Goal: Task Accomplishment & Management: Use online tool/utility

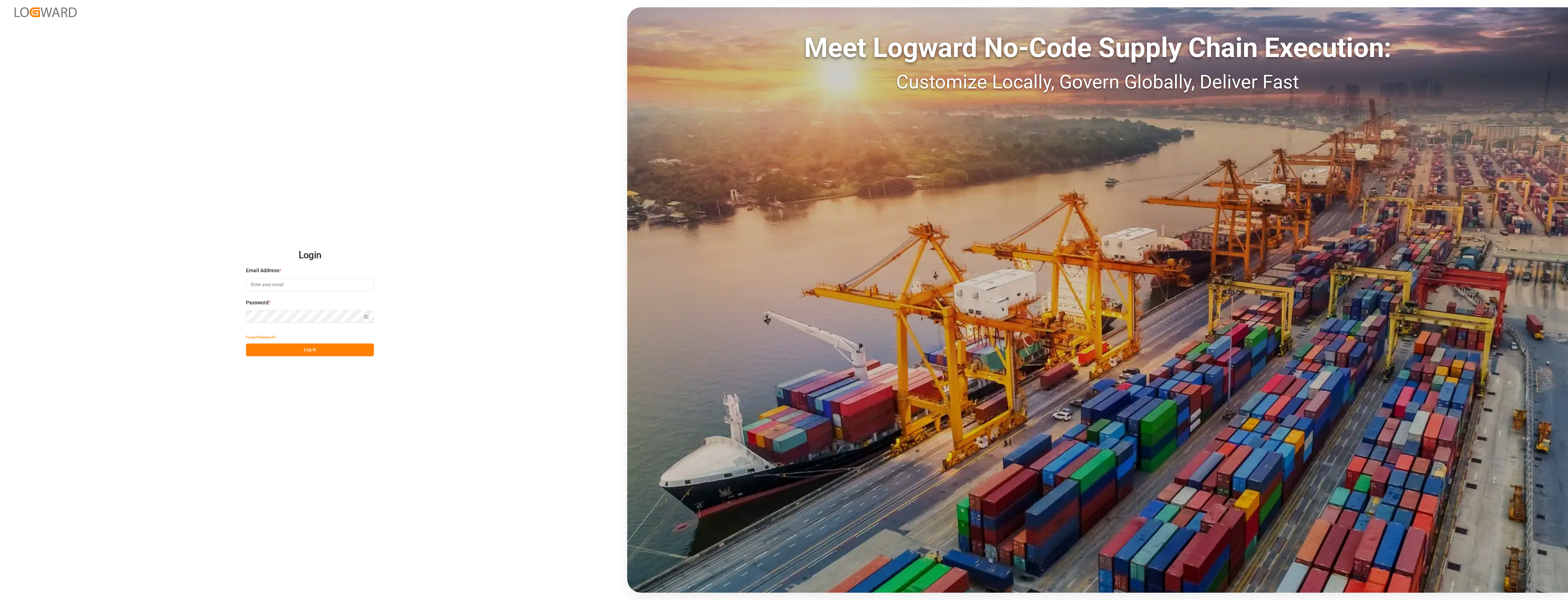
type input "[PERSON_NAME][EMAIL_ADDRESS][PERSON_NAME][DOMAIN_NAME]"
click at [325, 351] on button "Log In" at bounding box center [310, 350] width 128 height 13
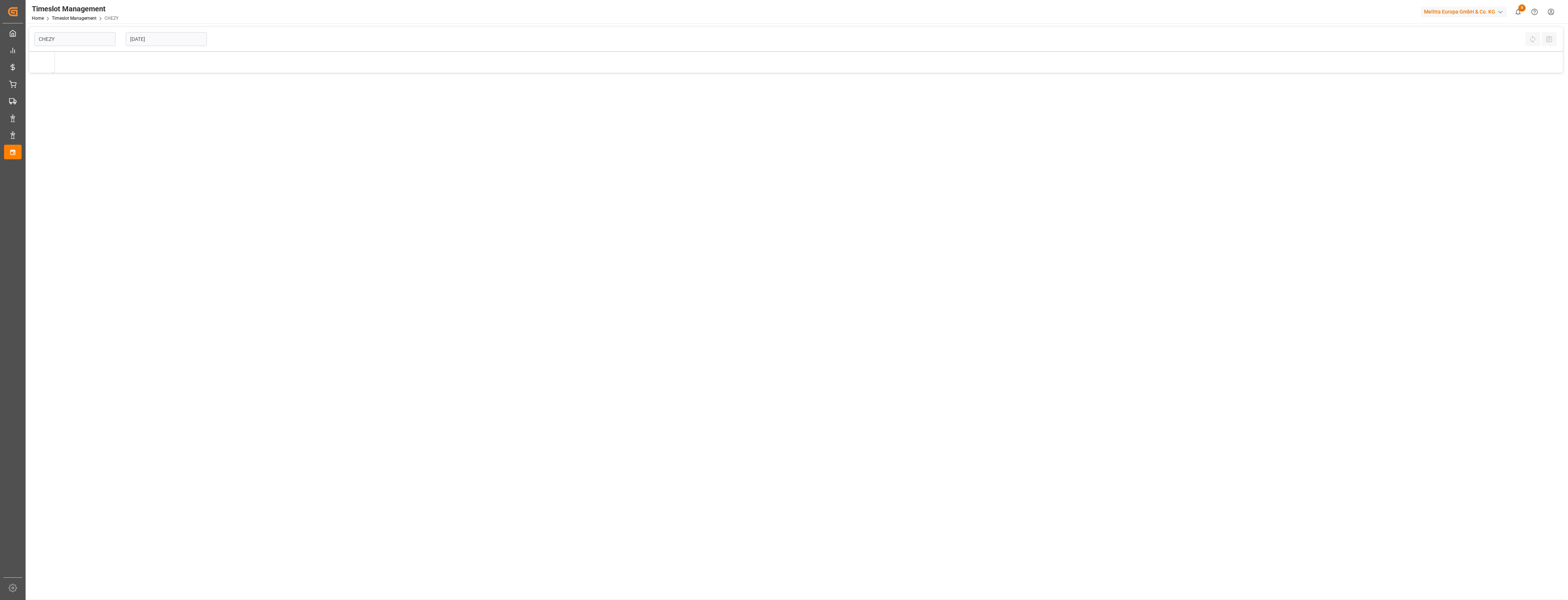
type input "Chezy Loading"
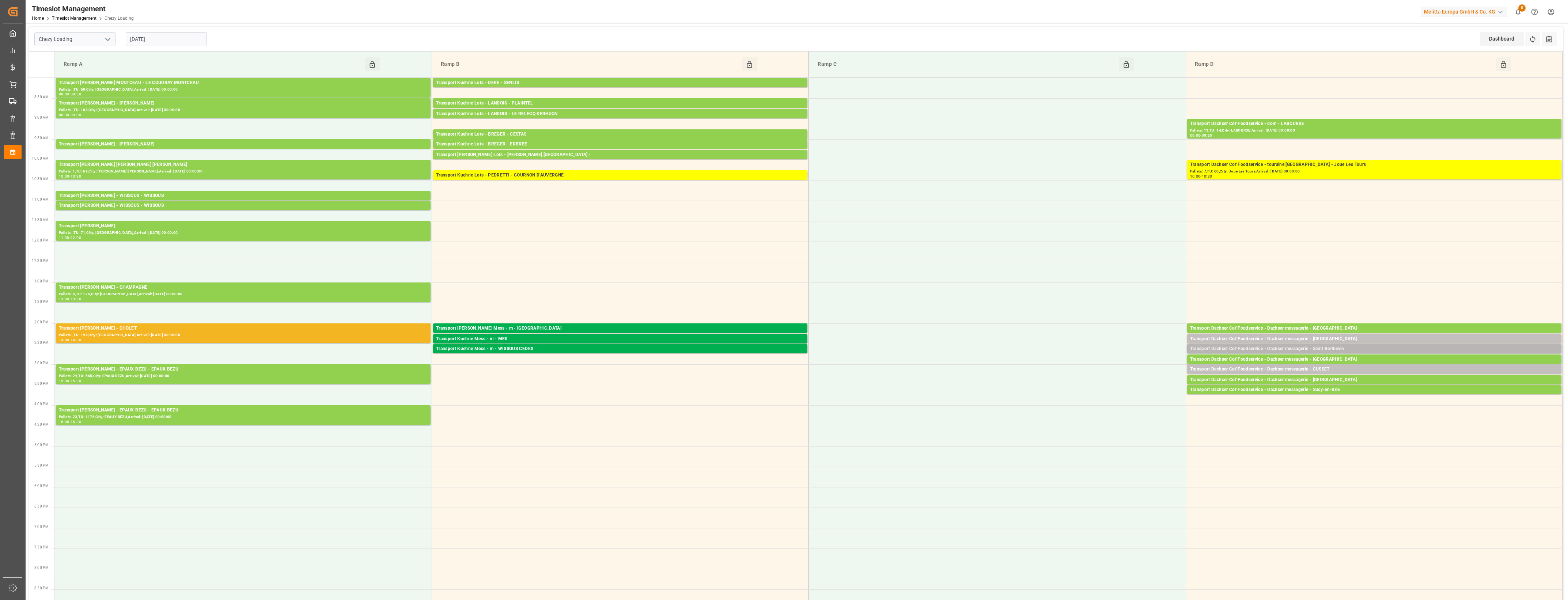
click at [1337, 345] on div "Transport Dachser Cof Foodservice - Dachser messagerie - Saint Berthevin" at bounding box center [1374, 348] width 368 height 7
click at [1111, 381] on button "Open" at bounding box center [1090, 381] width 51 height 9
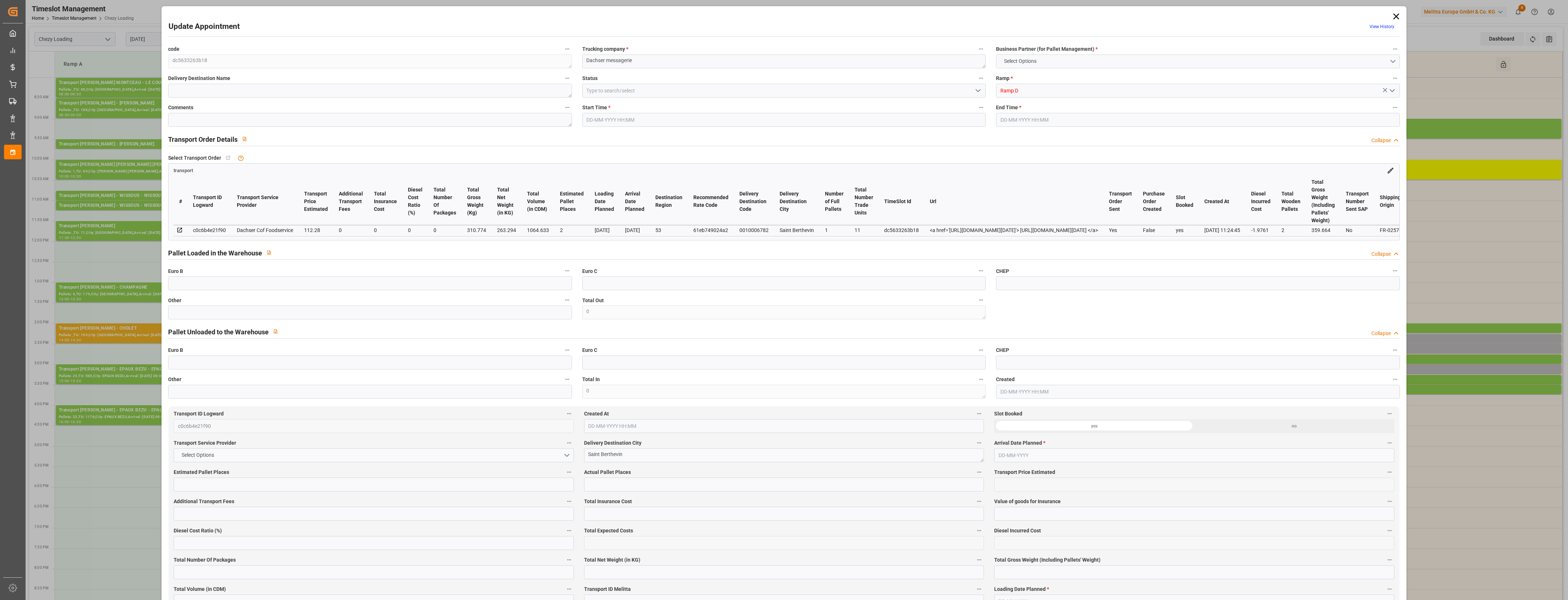
type input "2"
type input "112.28"
type input "0"
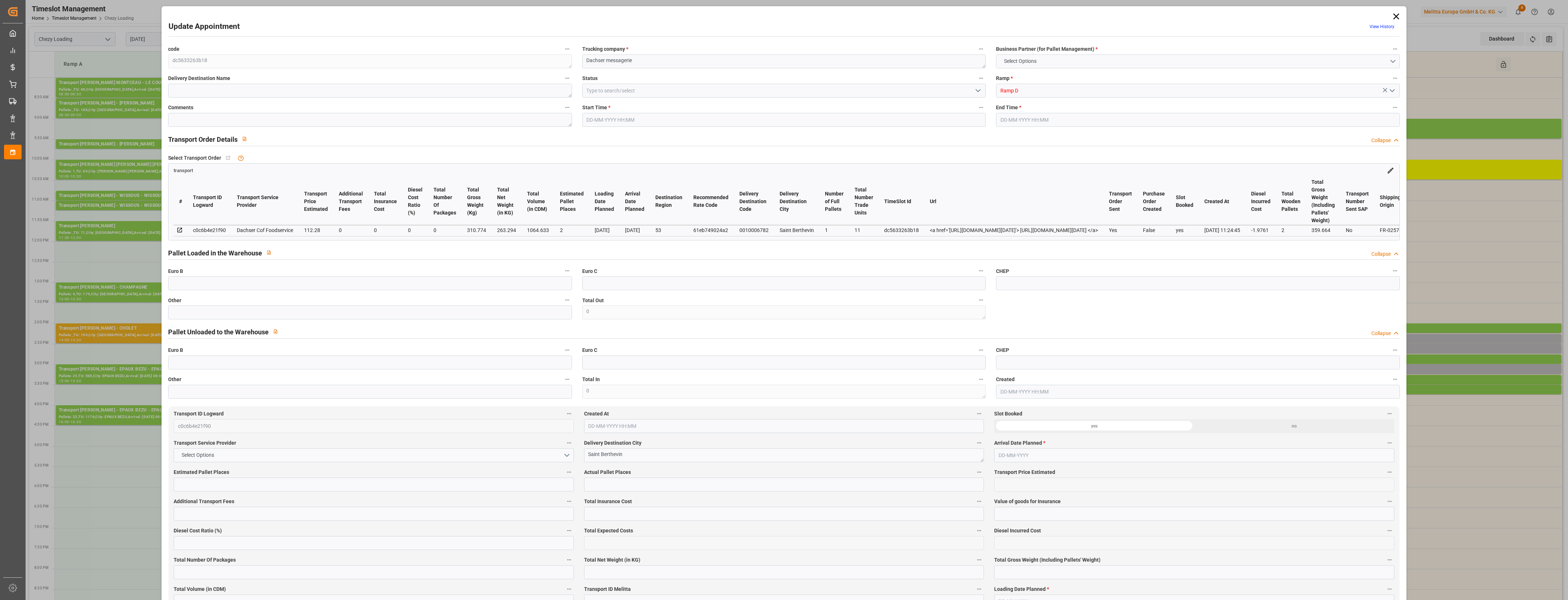
type input "110.3039"
type input "-1.9761"
type input "0"
type input "263.294"
type input "359.664"
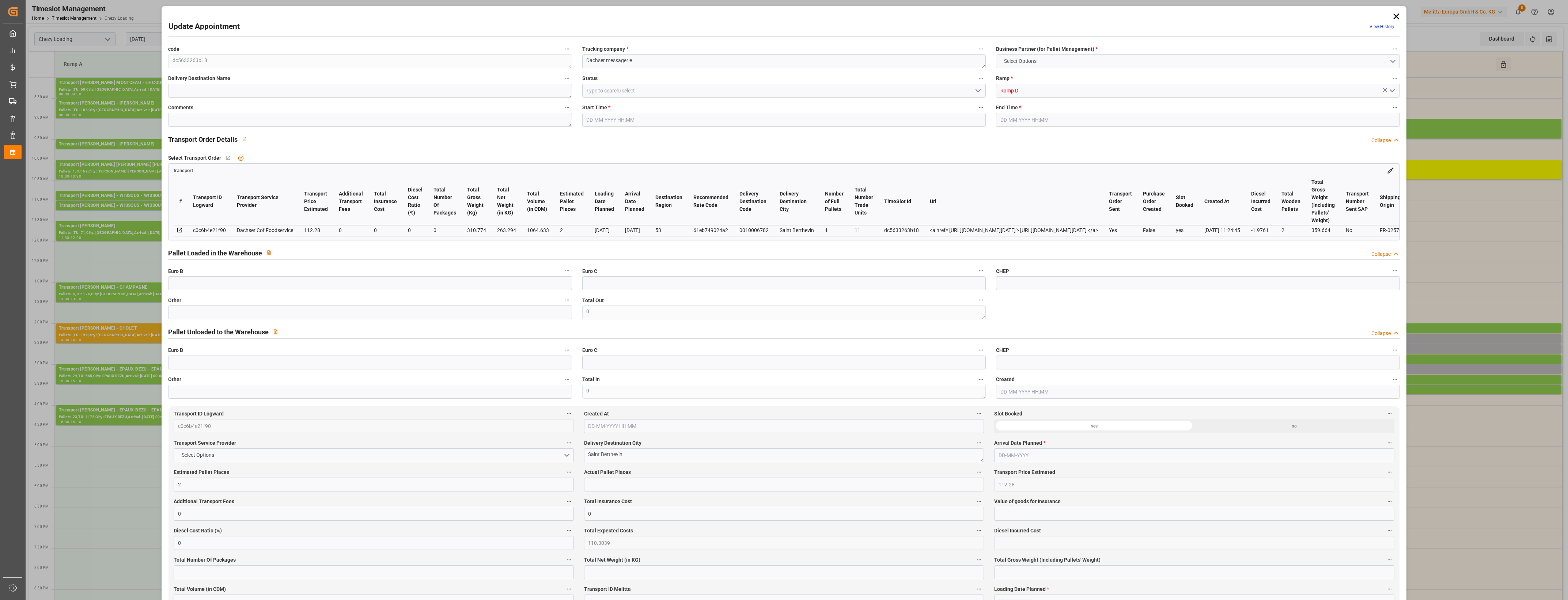
type input "1064.633"
type input "53"
type input "1"
type input "11"
type input "2"
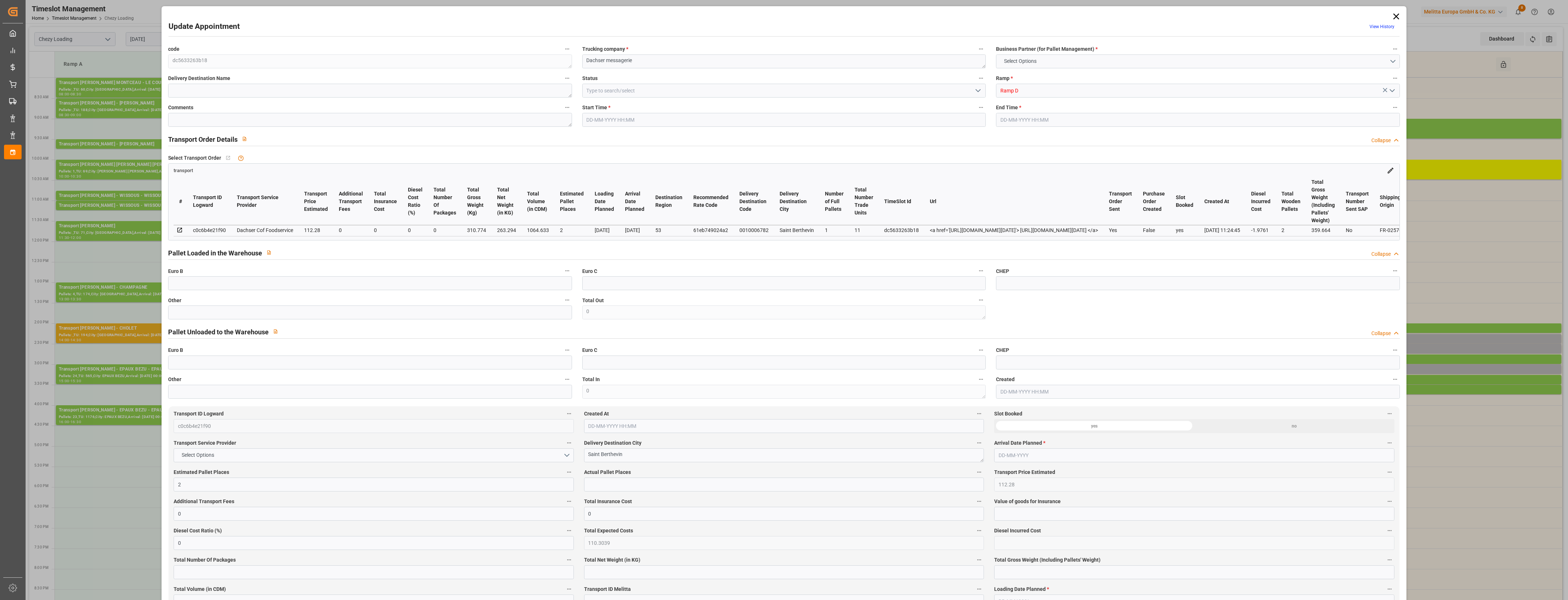
type input "101"
type input "310.774"
type input "0"
type input "4710.8598"
type input "0"
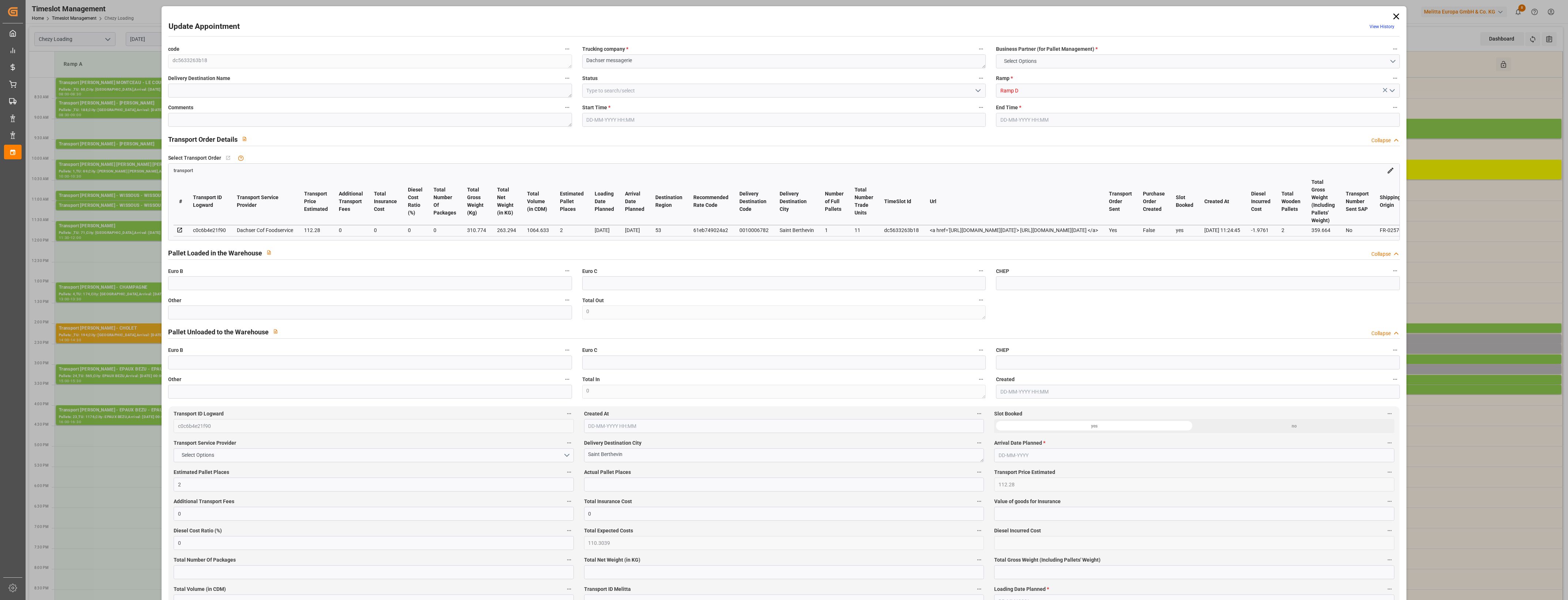
type input "0"
type input "21"
type input "35"
type input "[DATE] 14:30"
type input "[DATE] 14:45"
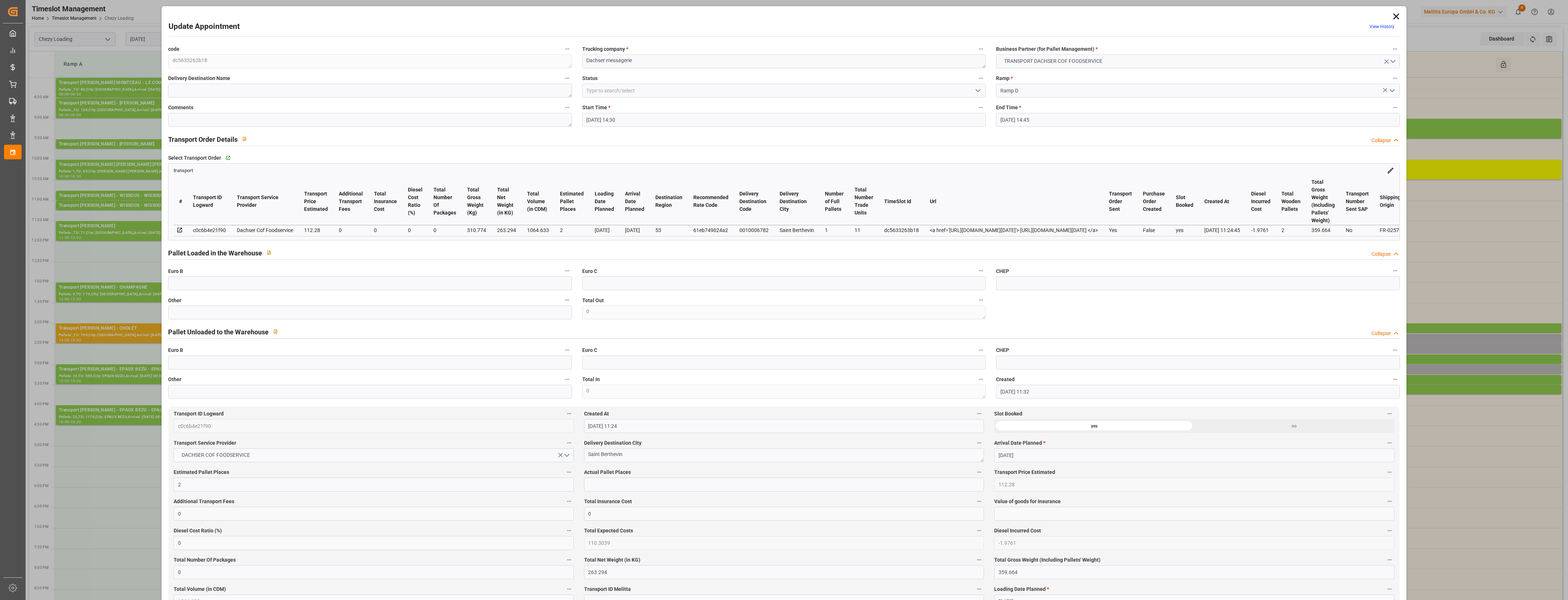
type input "[DATE] 11:32"
type input "[DATE] 11:24"
type input "[DATE]"
click at [210, 319] on input "text" at bounding box center [370, 313] width 404 height 14
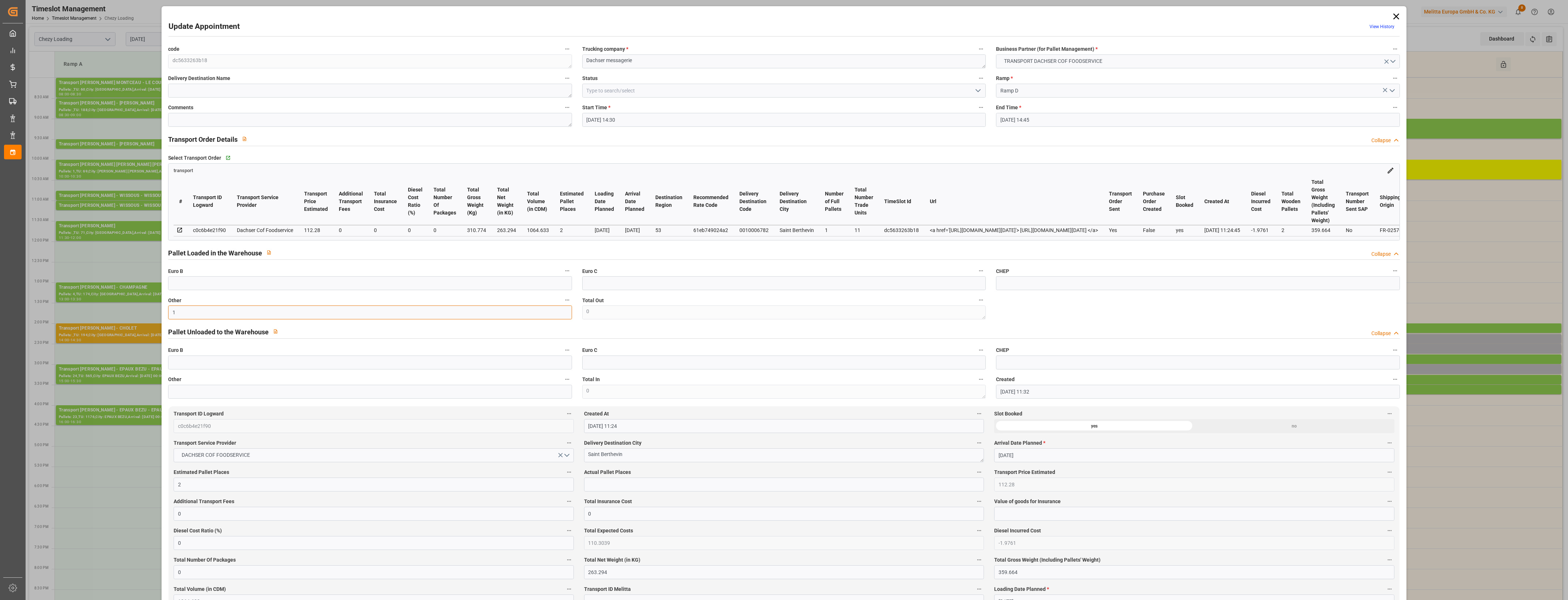
type input "1"
click at [600, 488] on input "text" at bounding box center [784, 485] width 400 height 14
type input "1"
click at [645, 474] on label "Actual Pallet Places" at bounding box center [784, 472] width 400 height 10
click at [974, 474] on button "Actual Pallet Places" at bounding box center [979, 472] width 9 height 9
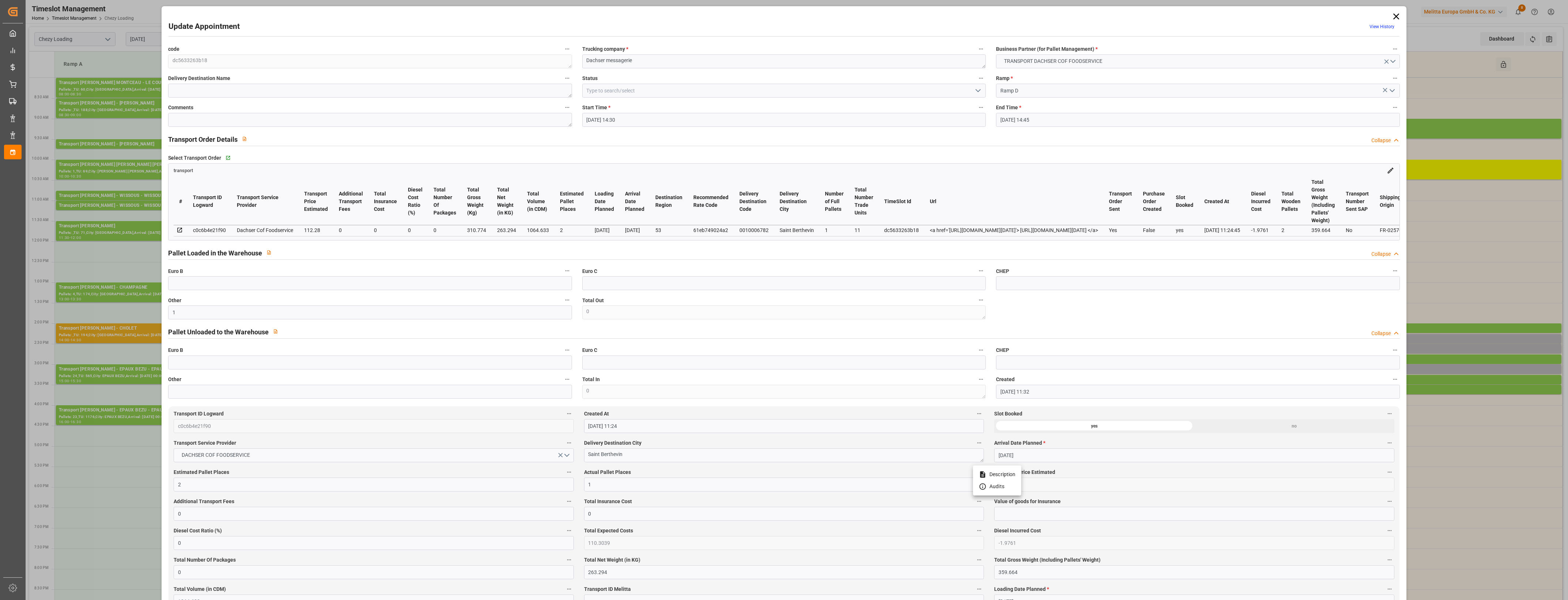
click at [660, 471] on div at bounding box center [784, 300] width 1568 height 600
click at [977, 92] on icon "open menu" at bounding box center [977, 90] width 9 height 9
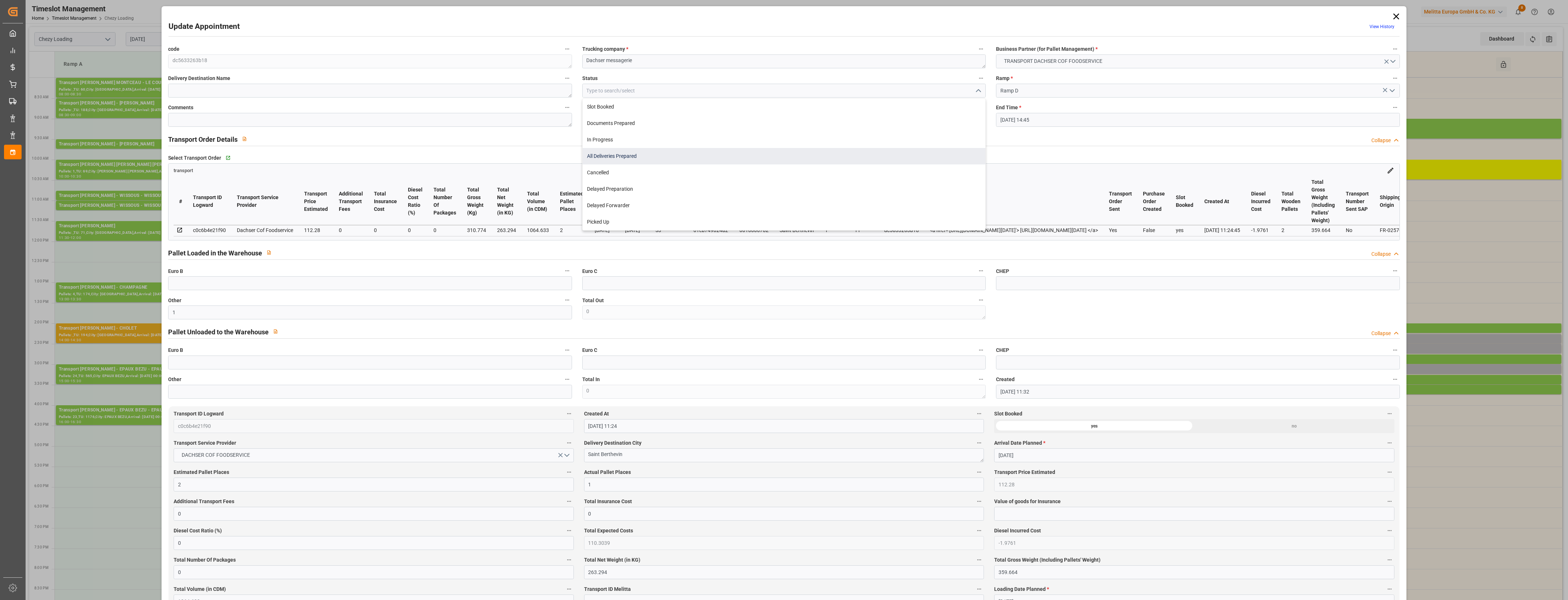
click at [651, 159] on div "All Deliveries Prepared" at bounding box center [784, 156] width 403 height 17
type input "All Deliveries Prepared"
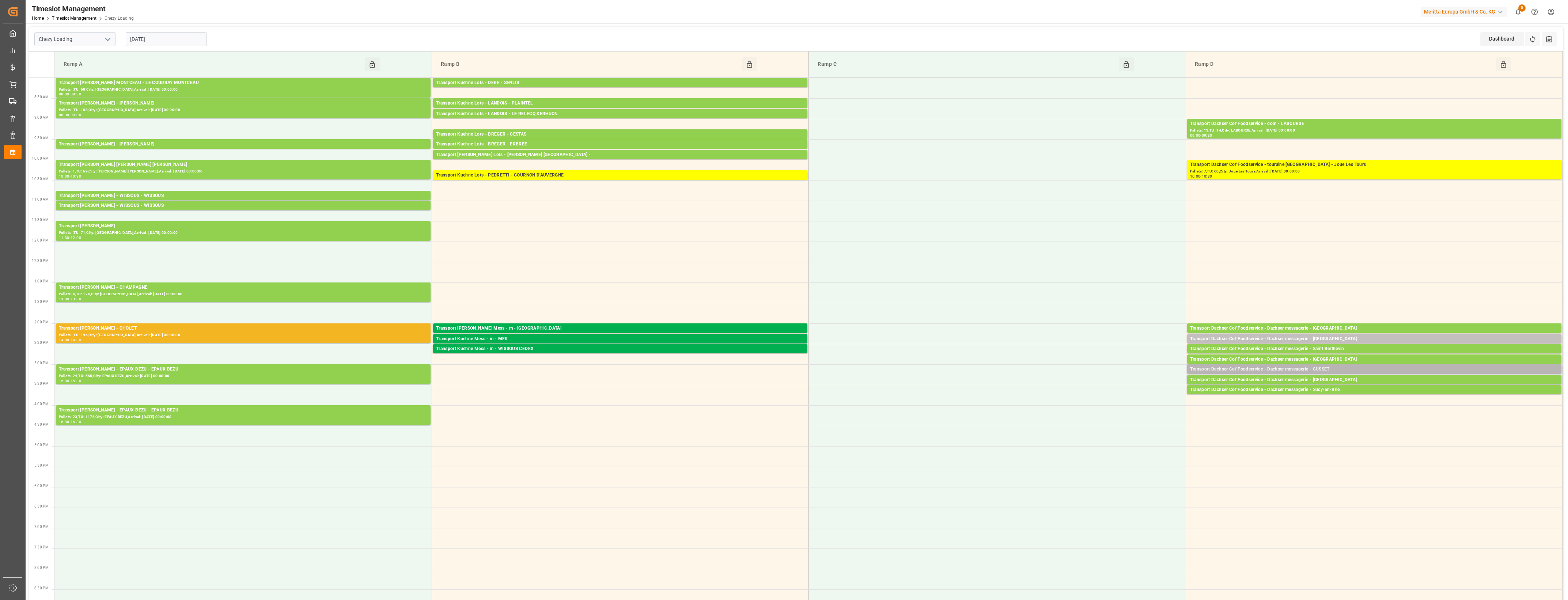
click at [1355, 369] on div "Transport Dachser Cof Foodservice - Dachser messagerie - CUSSET" at bounding box center [1374, 369] width 368 height 7
click at [1111, 406] on button "Open" at bounding box center [1090, 402] width 51 height 9
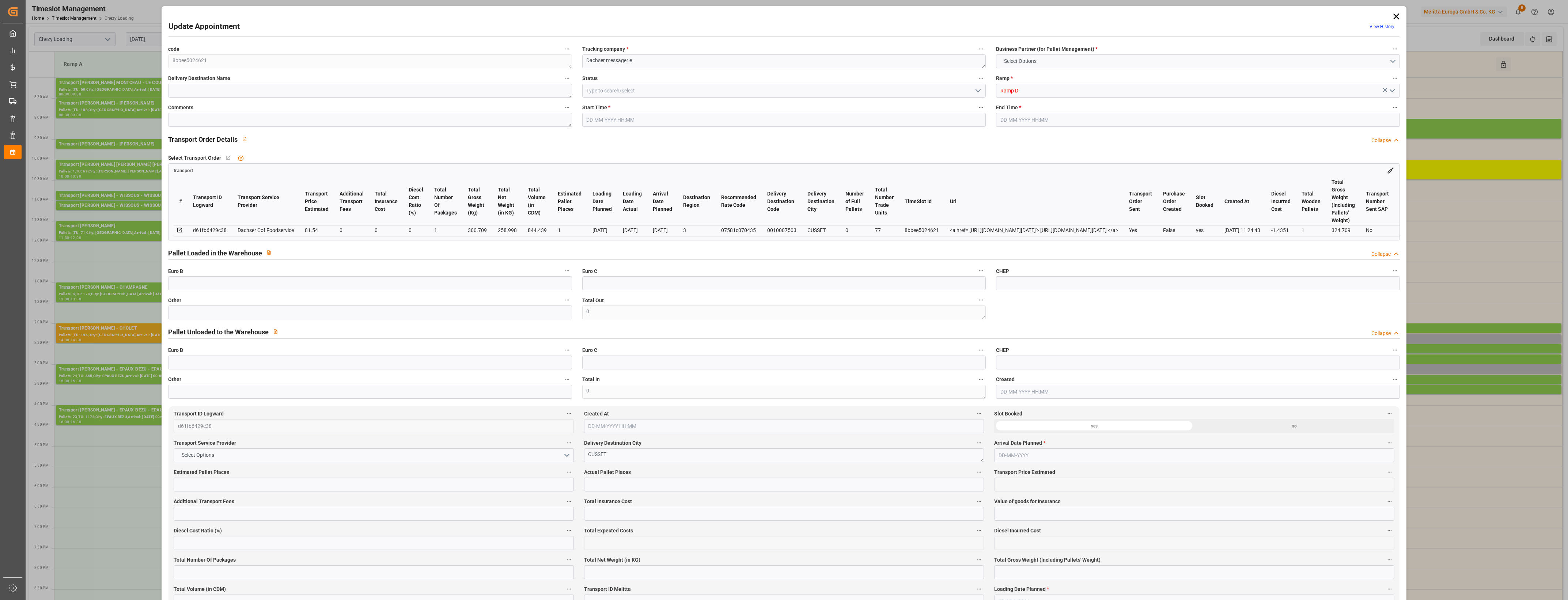
type input "1"
type input "81.54"
type input "0"
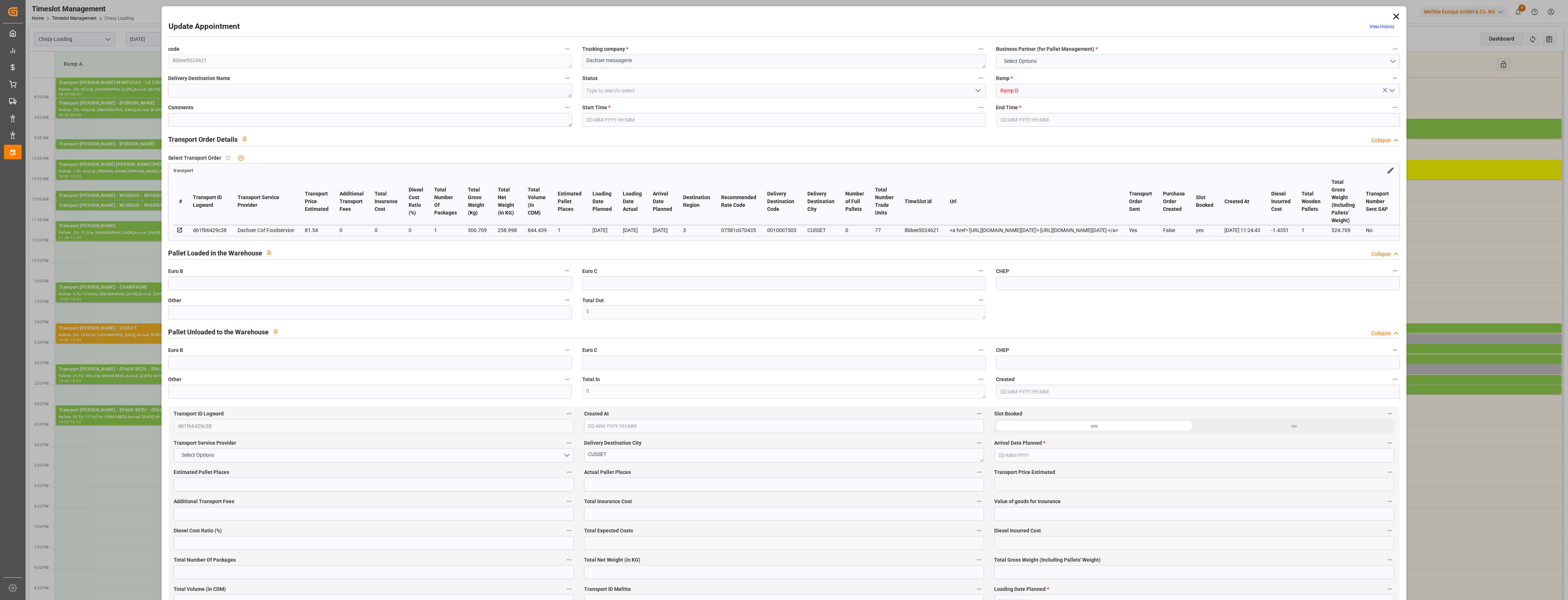
type input "80.1049"
type input "-1.4351"
type input "1"
type input "258.998"
type input "324.709"
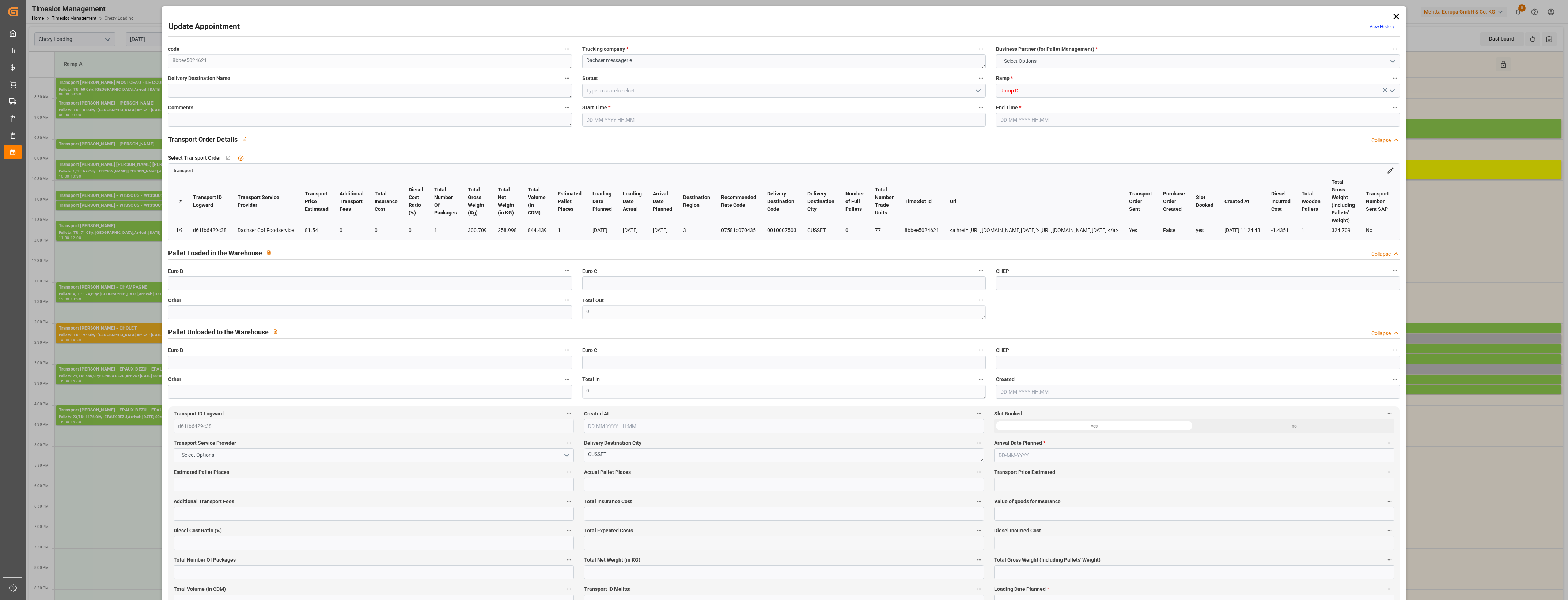
type input "844.439"
type input "3"
type input "0"
type input "77"
type input "1"
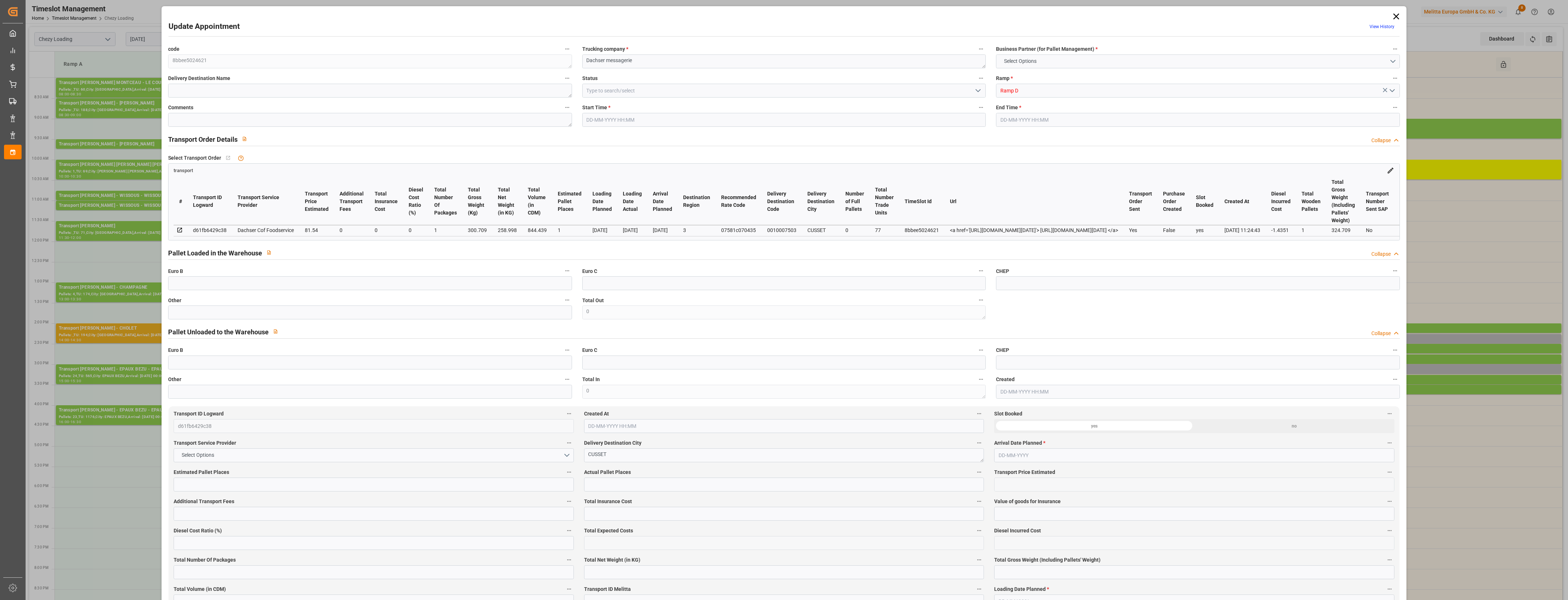
type input "101"
type input "300.709"
type input "0"
type input "4710.8598"
type input "0"
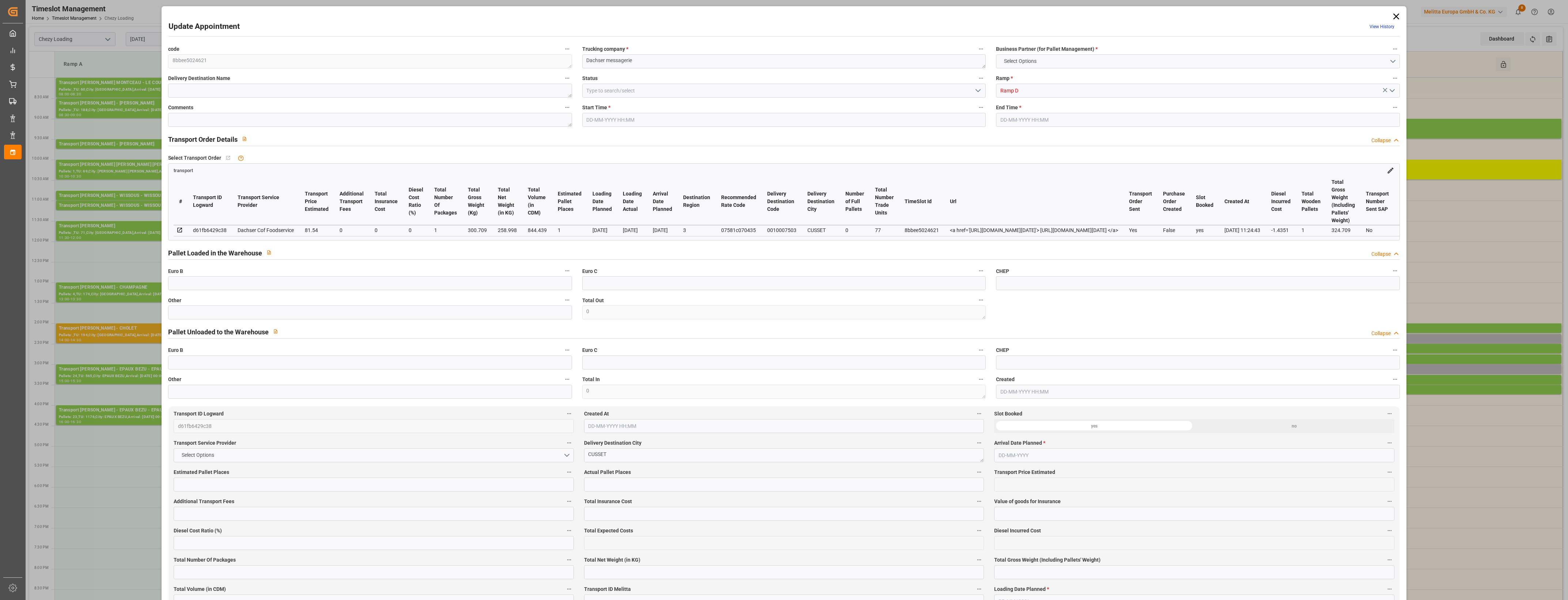
type input "0"
type input "21"
type input "35"
type input "[DATE] 15:00"
type input "[DATE] 15:15"
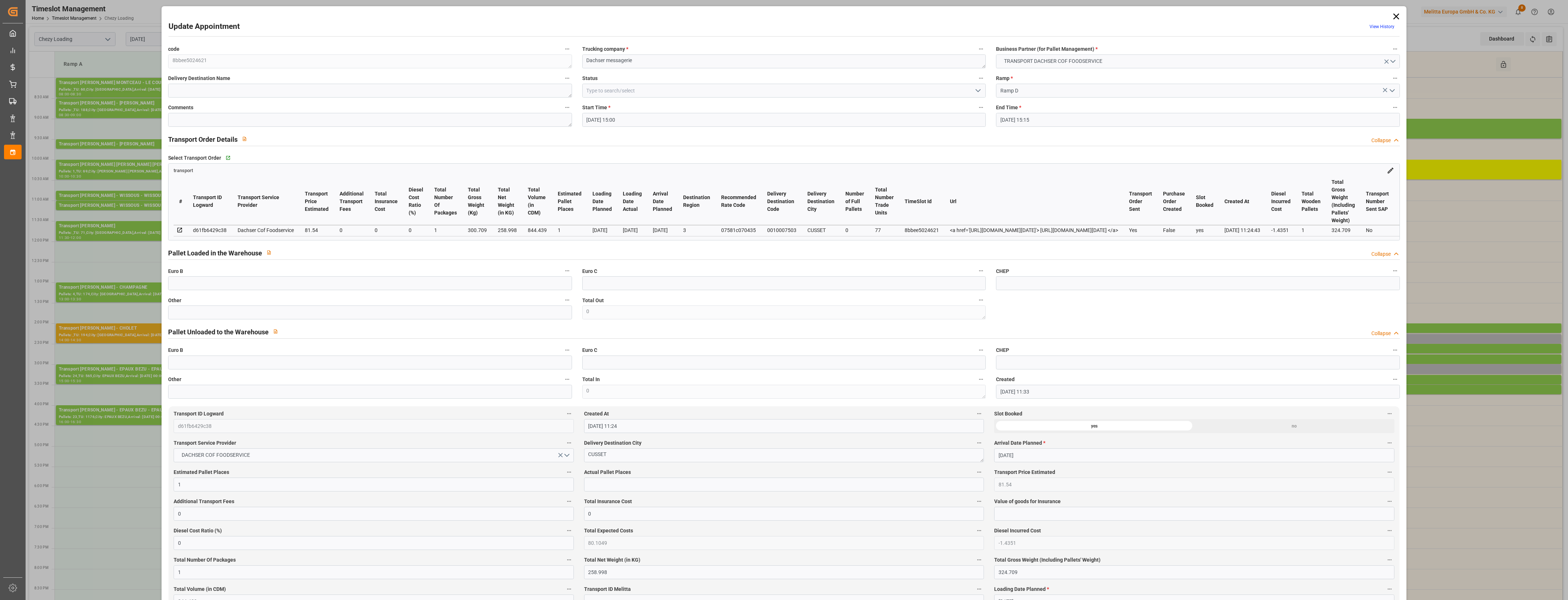
type input "[DATE] 11:33"
type input "[DATE] 11:24"
type input "[DATE]"
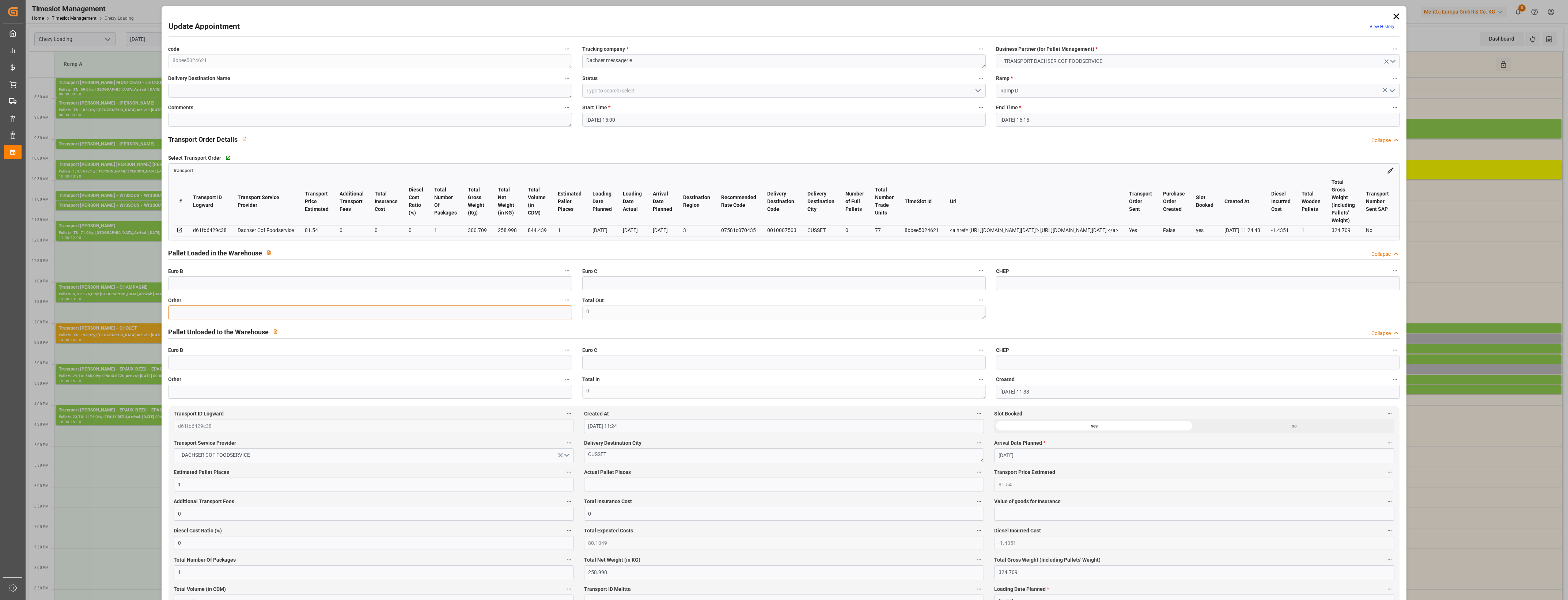
click at [201, 316] on input "text" at bounding box center [370, 313] width 404 height 14
type input "1"
click at [619, 486] on input "text" at bounding box center [784, 485] width 400 height 14
type input "1"
click at [660, 469] on div "Actual Pallet Places 1" at bounding box center [784, 478] width 410 height 29
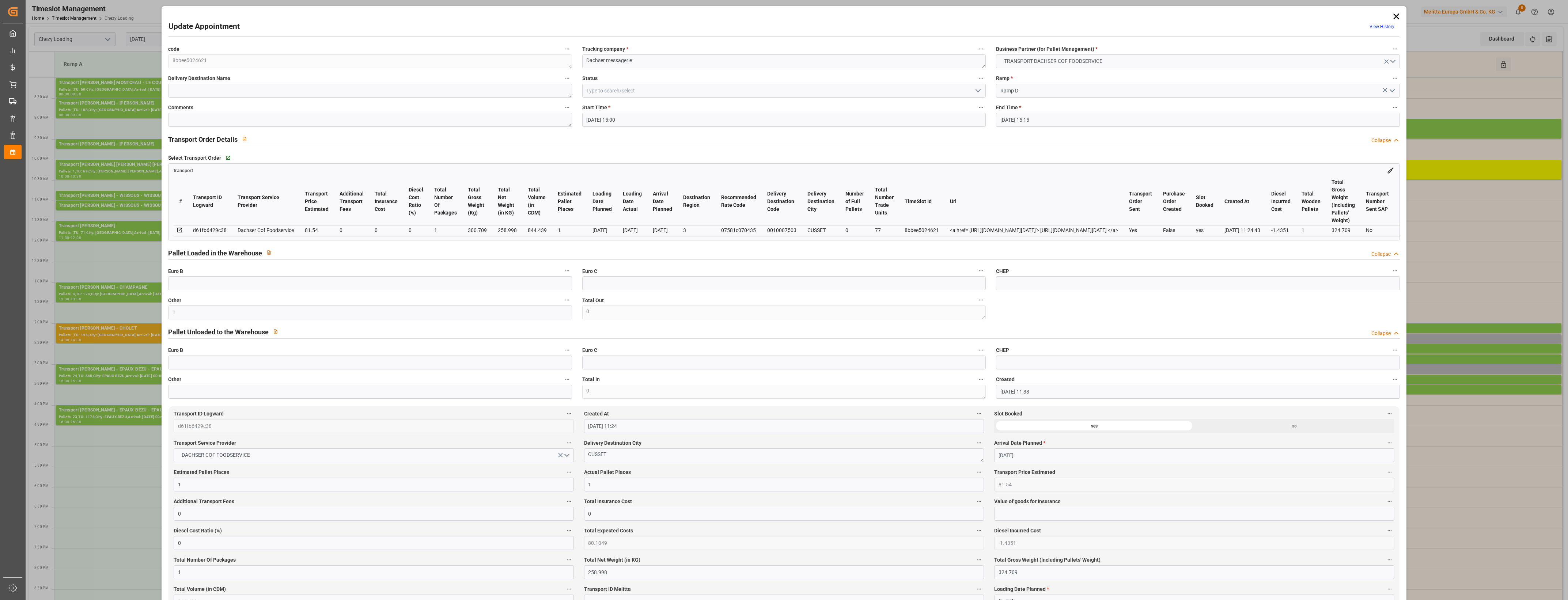
click at [977, 93] on icon "open menu" at bounding box center [977, 90] width 9 height 9
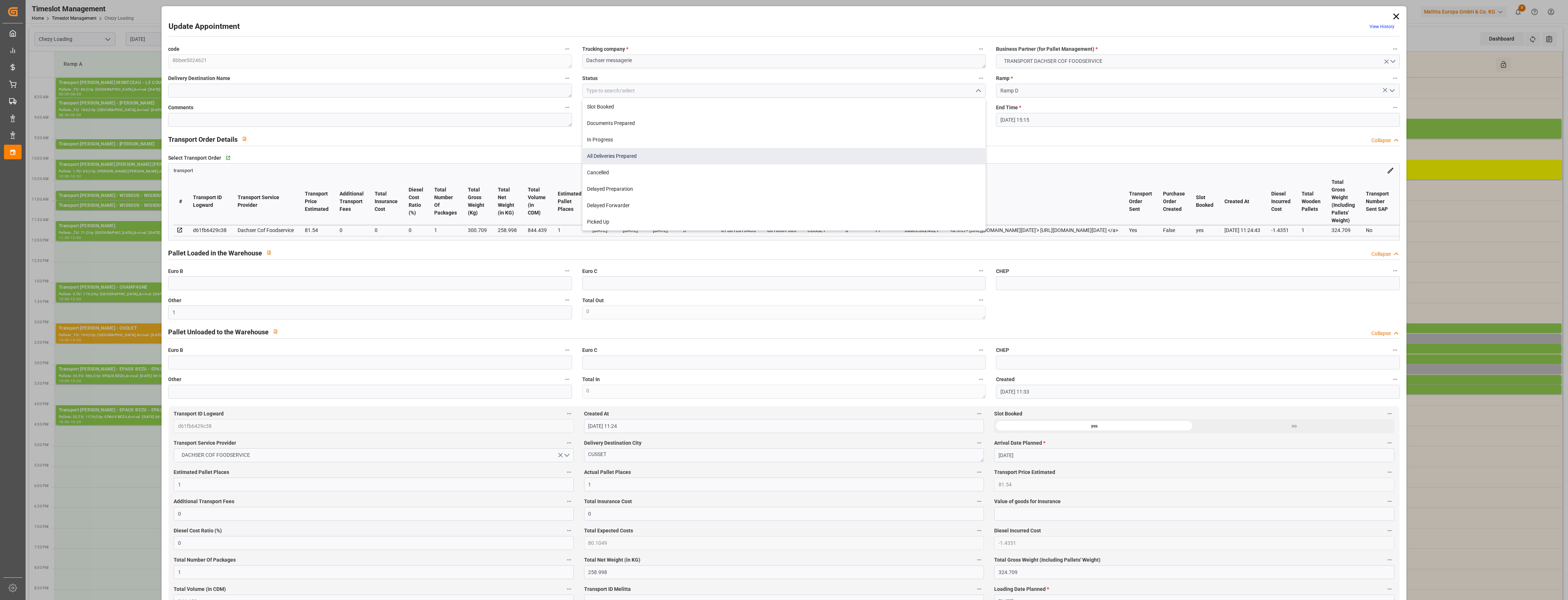
click at [632, 154] on div "All Deliveries Prepared" at bounding box center [784, 156] width 403 height 17
type input "All Deliveries Prepared"
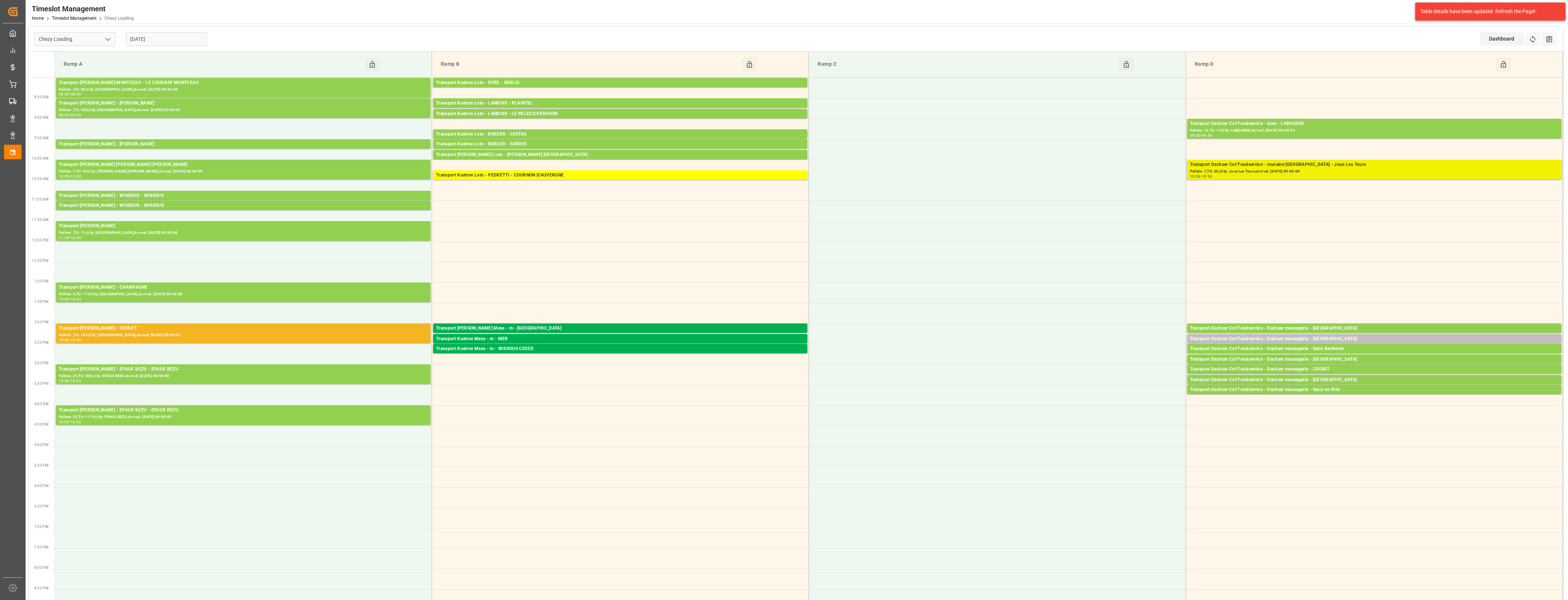
click at [1306, 171] on div "Pallets: 7,TU: 60,City: Joue Les Tours,Arrival: [DATE] 00:00:00" at bounding box center [1374, 171] width 368 height 6
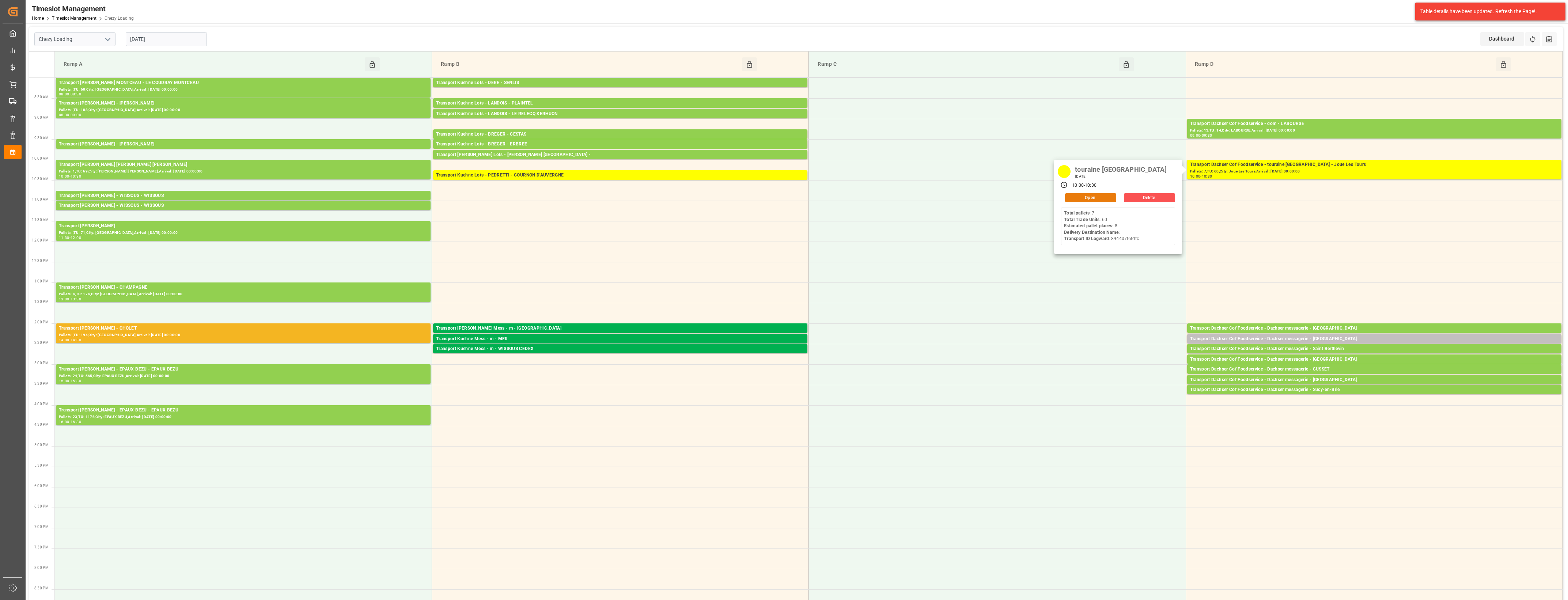
click at [1111, 196] on button "Open" at bounding box center [1090, 197] width 51 height 9
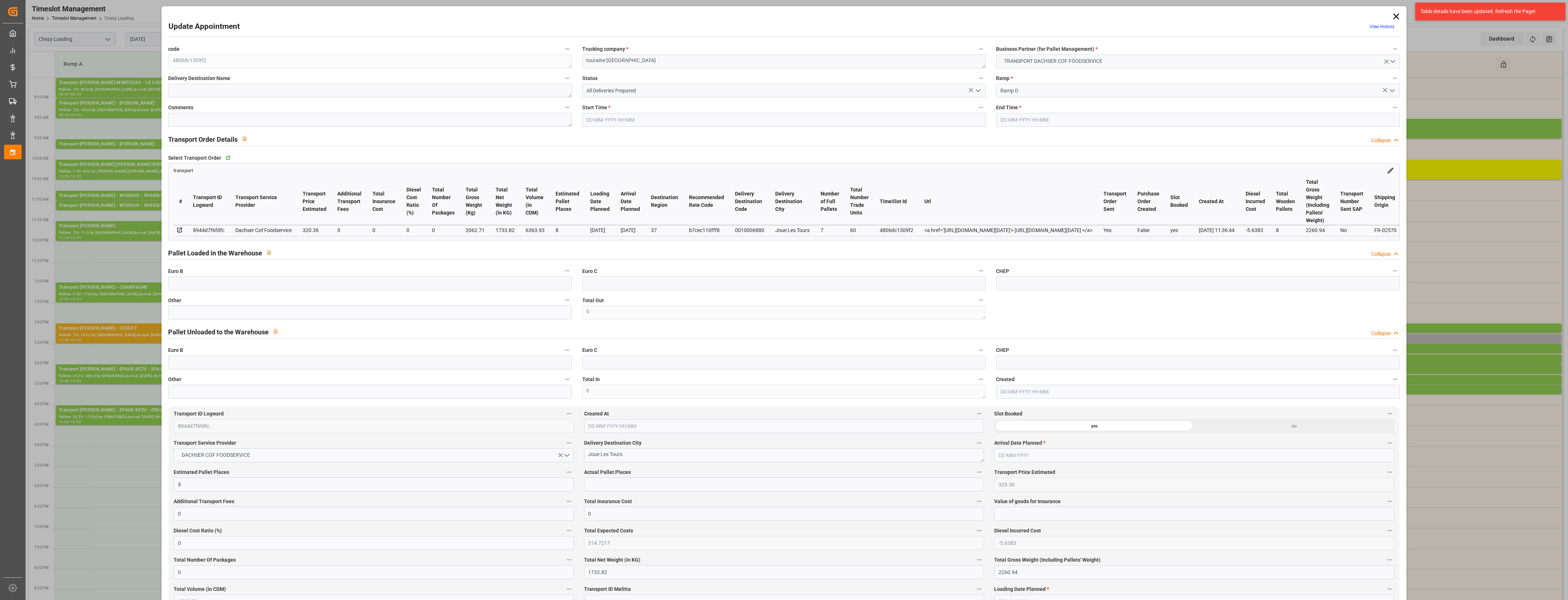
type input "8"
type input "320.36"
type input "0"
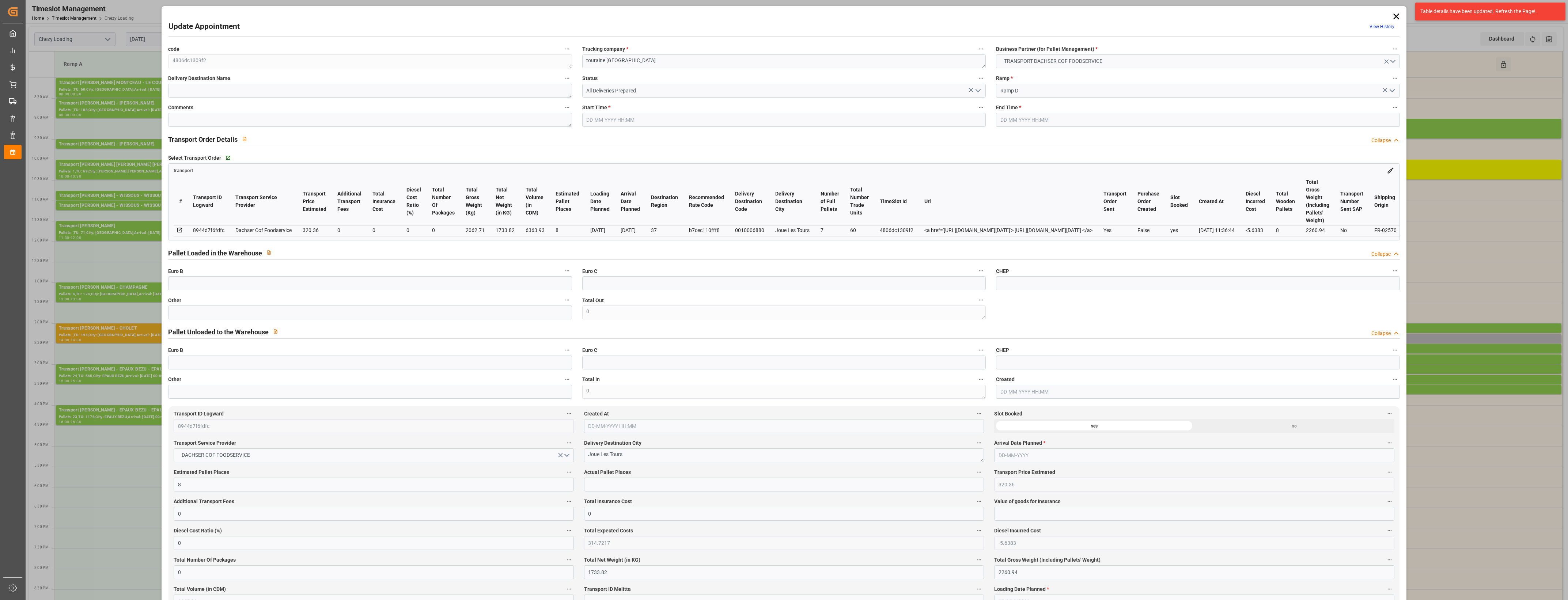
type input "314.7217"
type input "-5.6383"
type input "0"
type input "1733.82"
type input "2260.94"
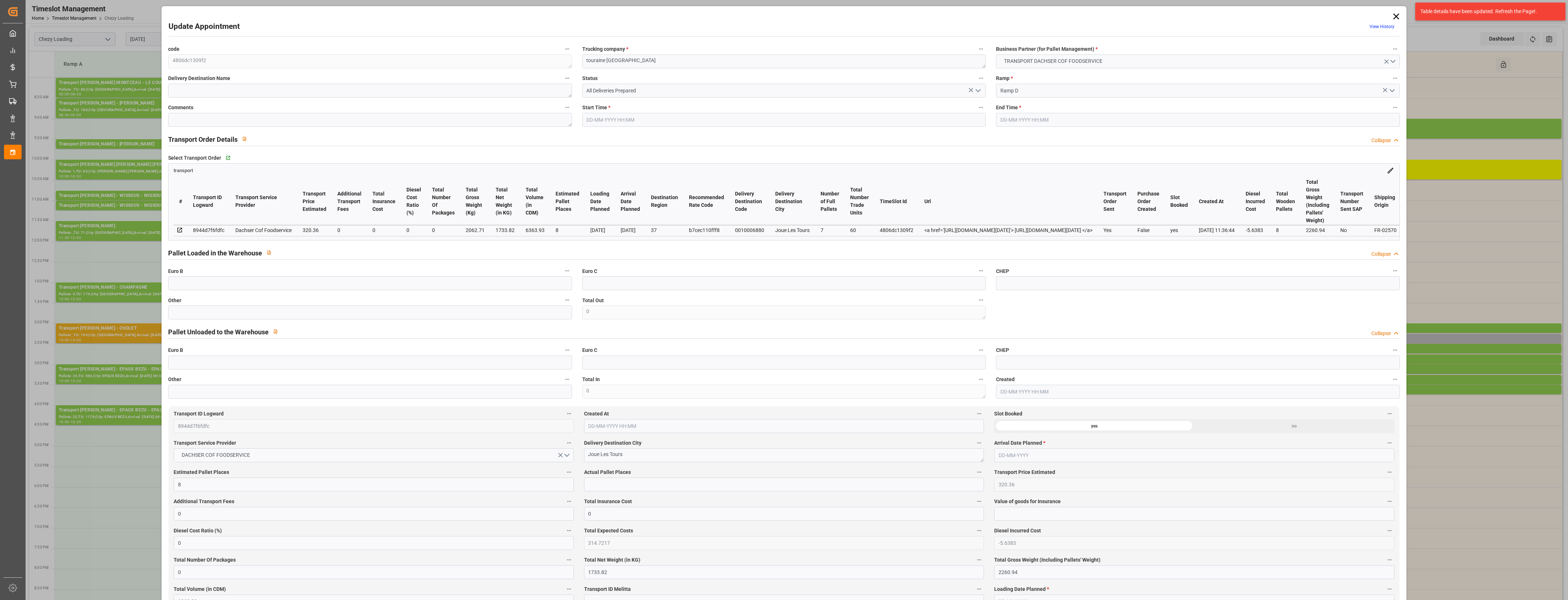
type input "6363.93"
type input "37"
type input "7"
type input "60"
type input "8"
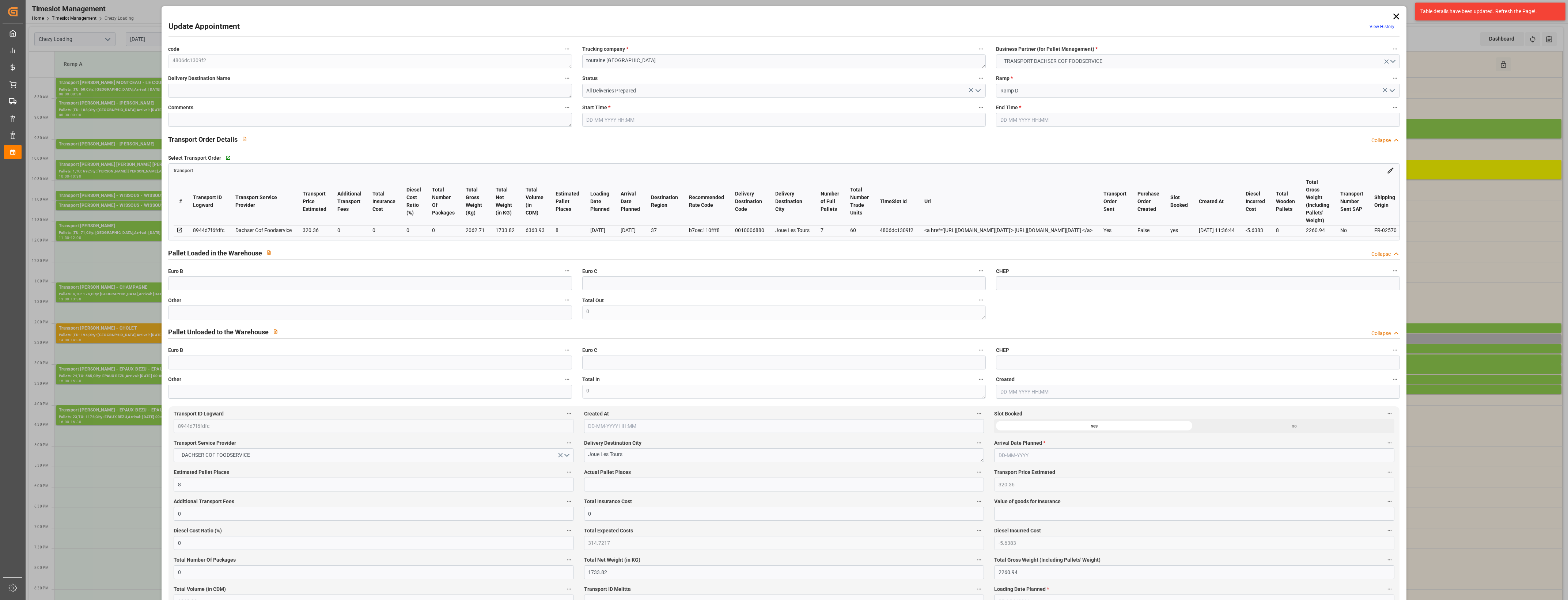
type input "101"
type input "2062.71"
type input "0"
type input "4710.8598"
type input "0"
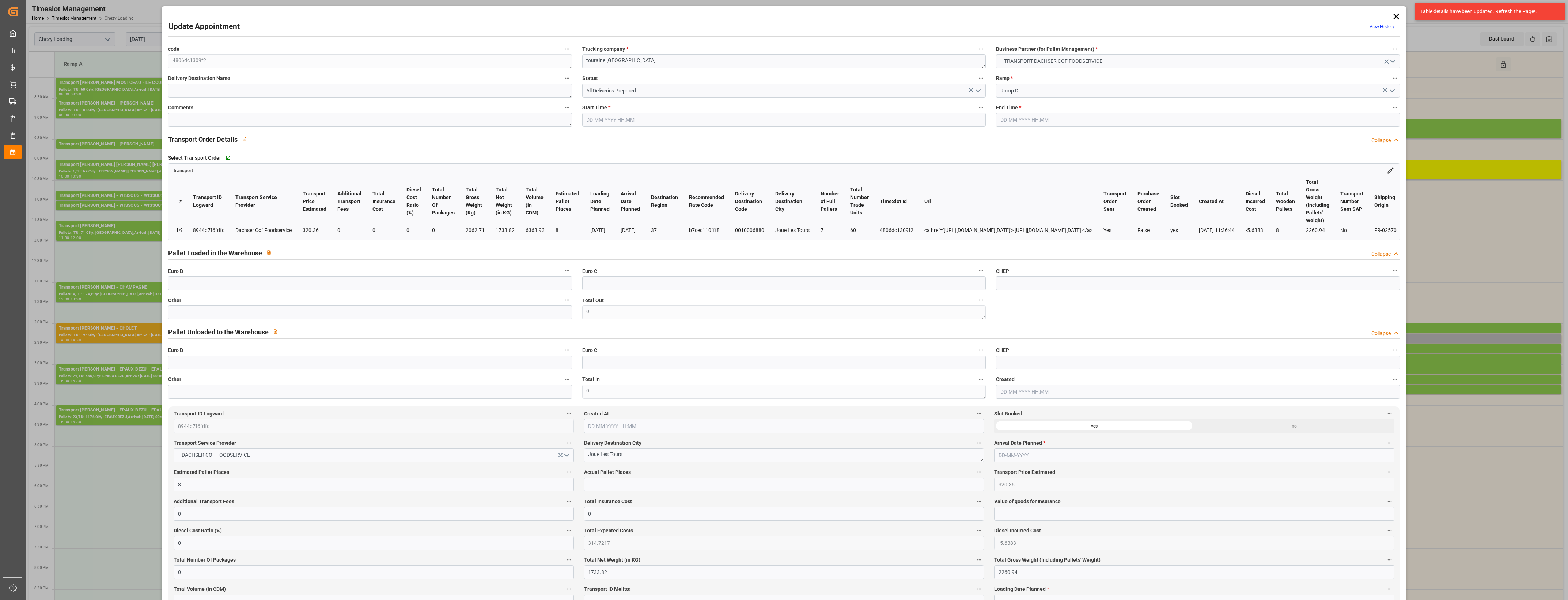
type input "0"
type input "21"
type input "35"
type input "[DATE] 10:00"
type input "[DATE] 10:30"
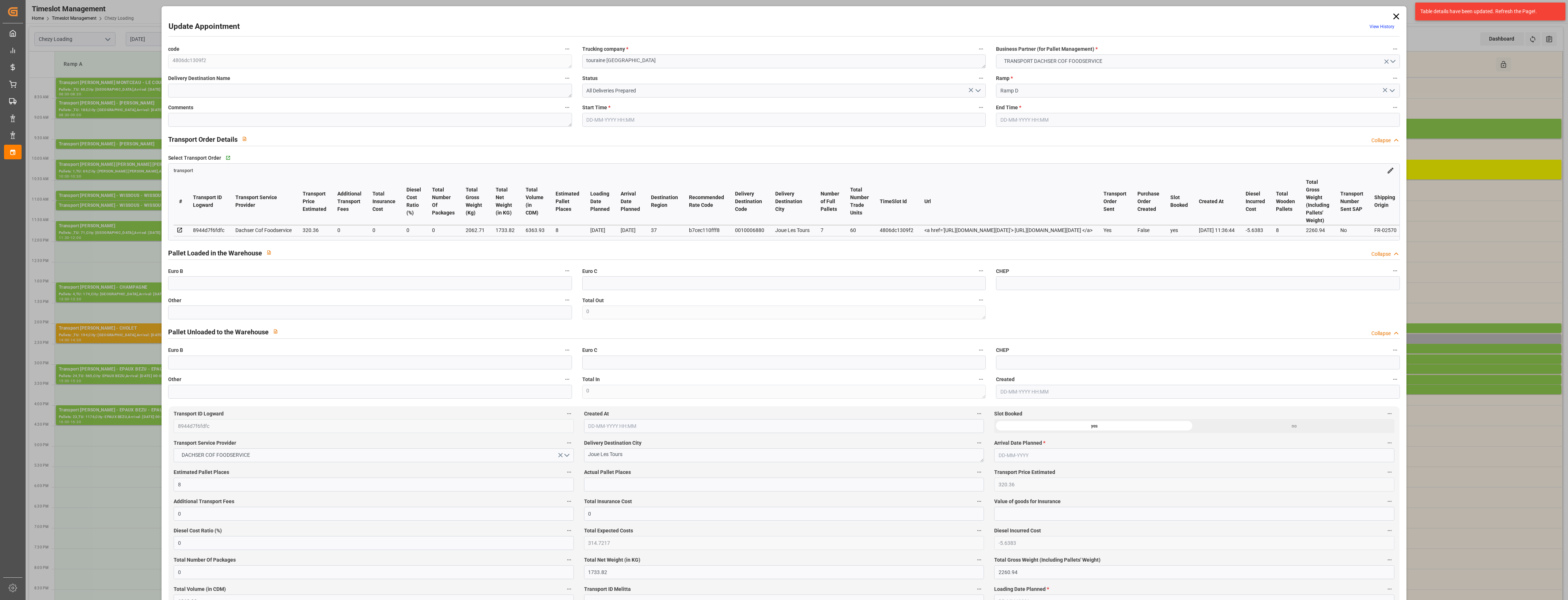
type input "[DATE] 12:30"
type input "[DATE] 11:36"
type input "[DATE]"
click at [980, 90] on icon "open menu" at bounding box center [977, 90] width 9 height 9
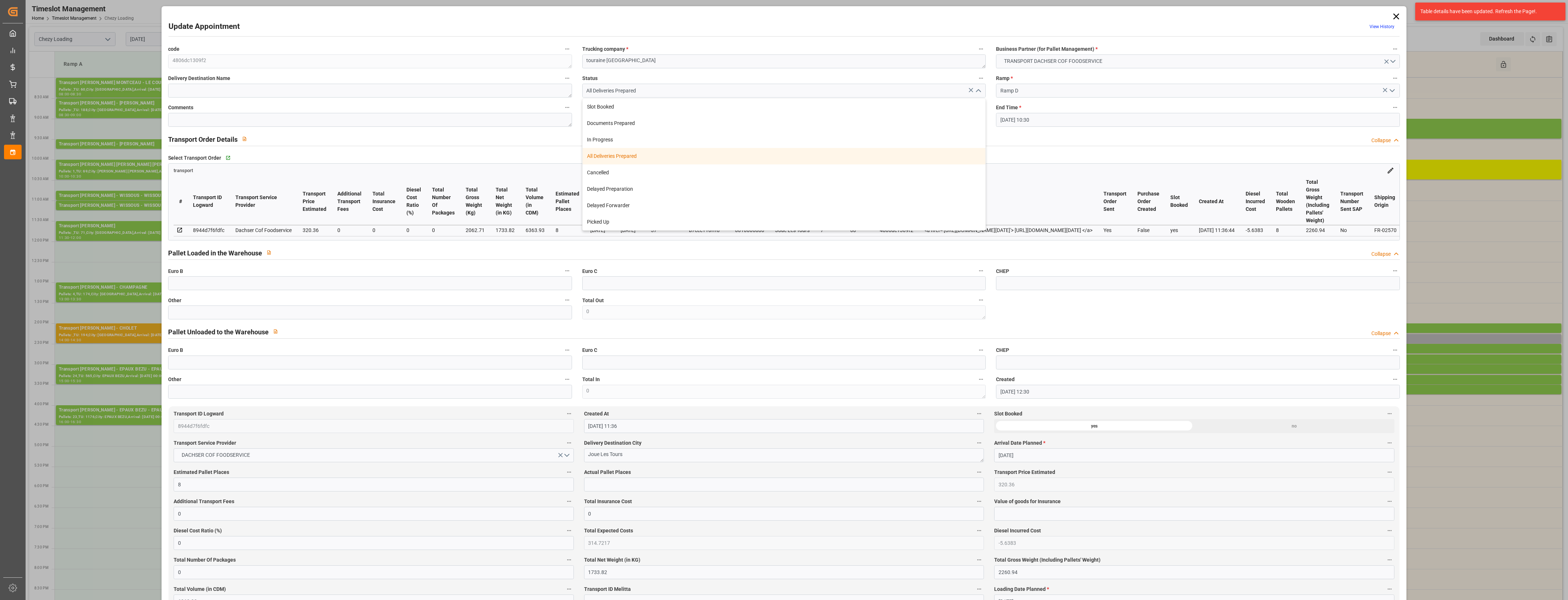
click at [627, 154] on div "All Deliveries Prepared" at bounding box center [784, 156] width 403 height 17
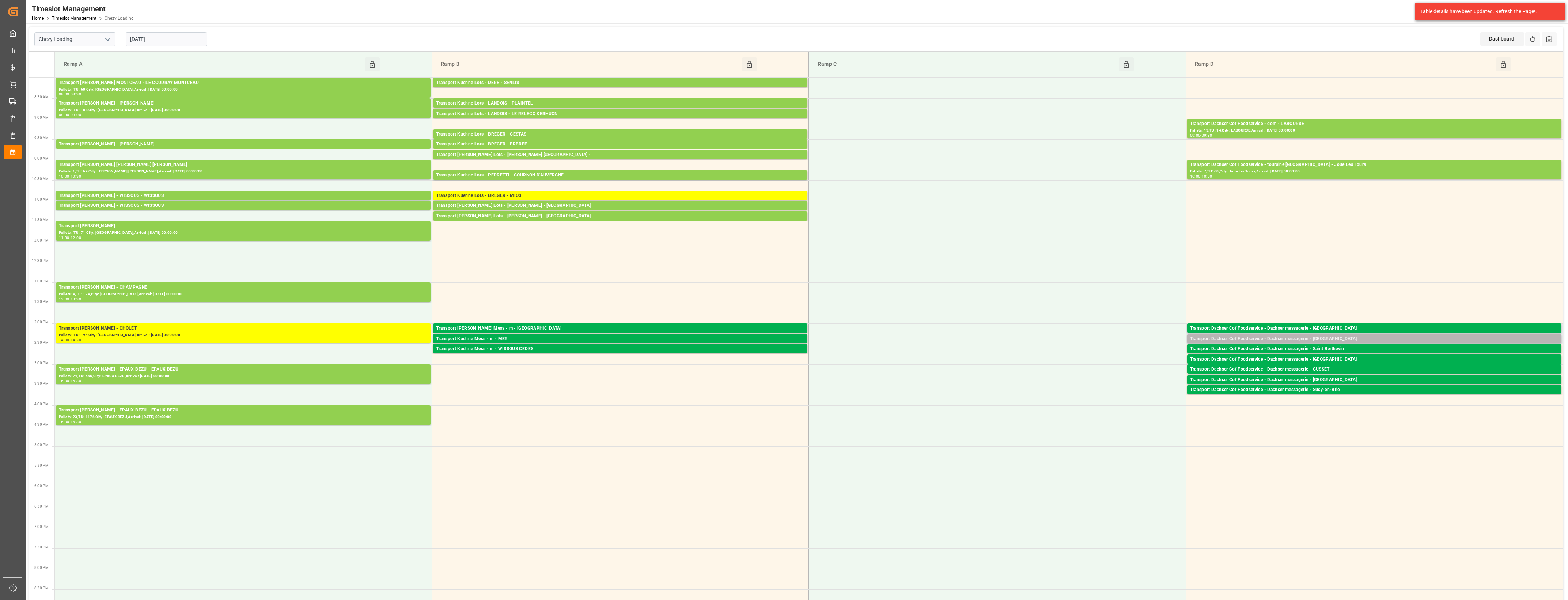
click at [1383, 342] on div "Transport Dachser Cof Foodservice - Dachser messagerie - [GEOGRAPHIC_DATA]" at bounding box center [1374, 339] width 368 height 7
click at [1090, 360] on button "Open" at bounding box center [1090, 361] width 51 height 9
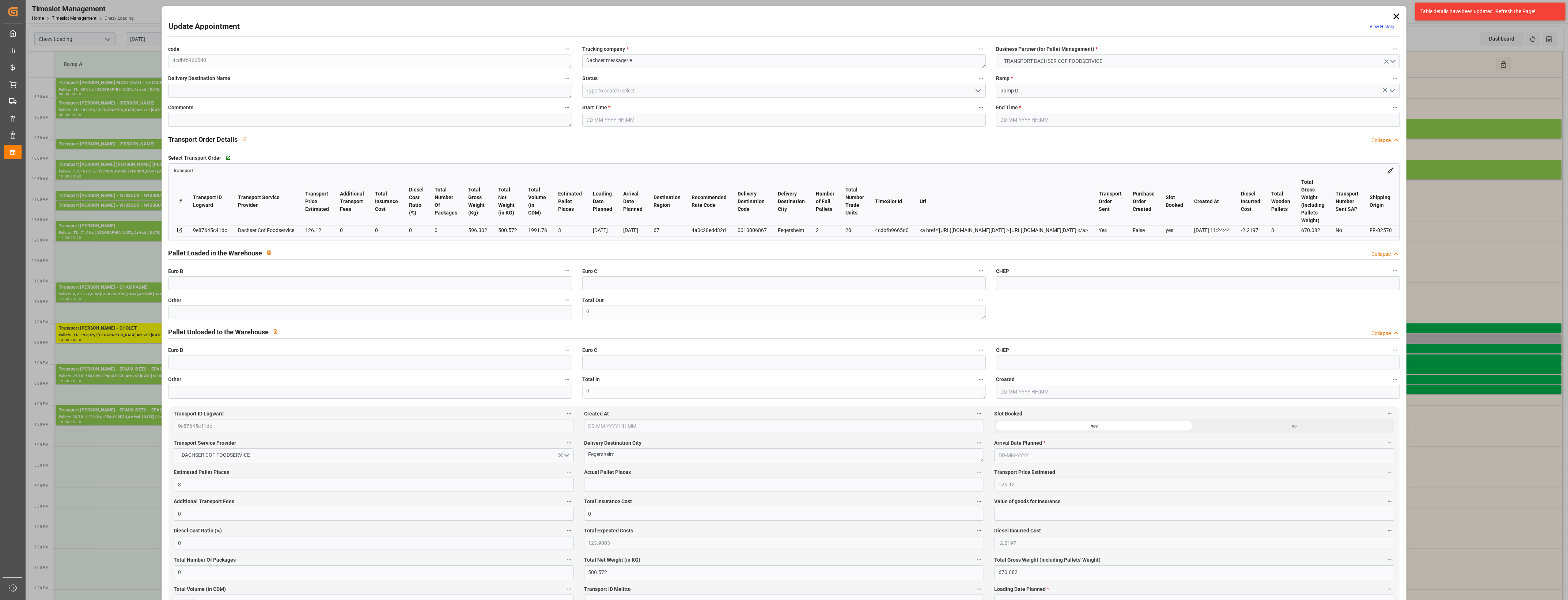
type input "[DATE] 14:15"
type input "[DATE] 14:30"
type input "[DATE] 11:32"
type input "[DATE] 11:24"
type input "[DATE]"
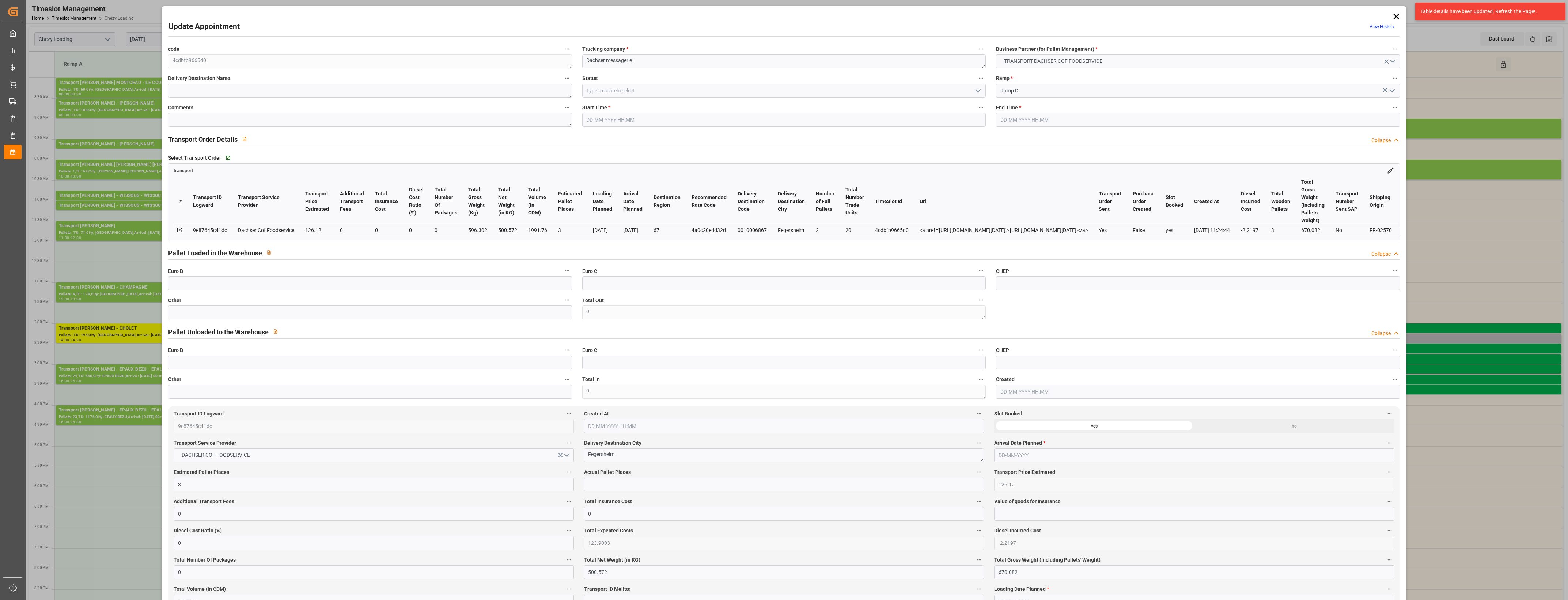
type input "[DATE]"
click at [242, 318] on input "text" at bounding box center [370, 313] width 404 height 14
type input "2"
click at [600, 486] on input "text" at bounding box center [784, 485] width 400 height 14
type input "2"
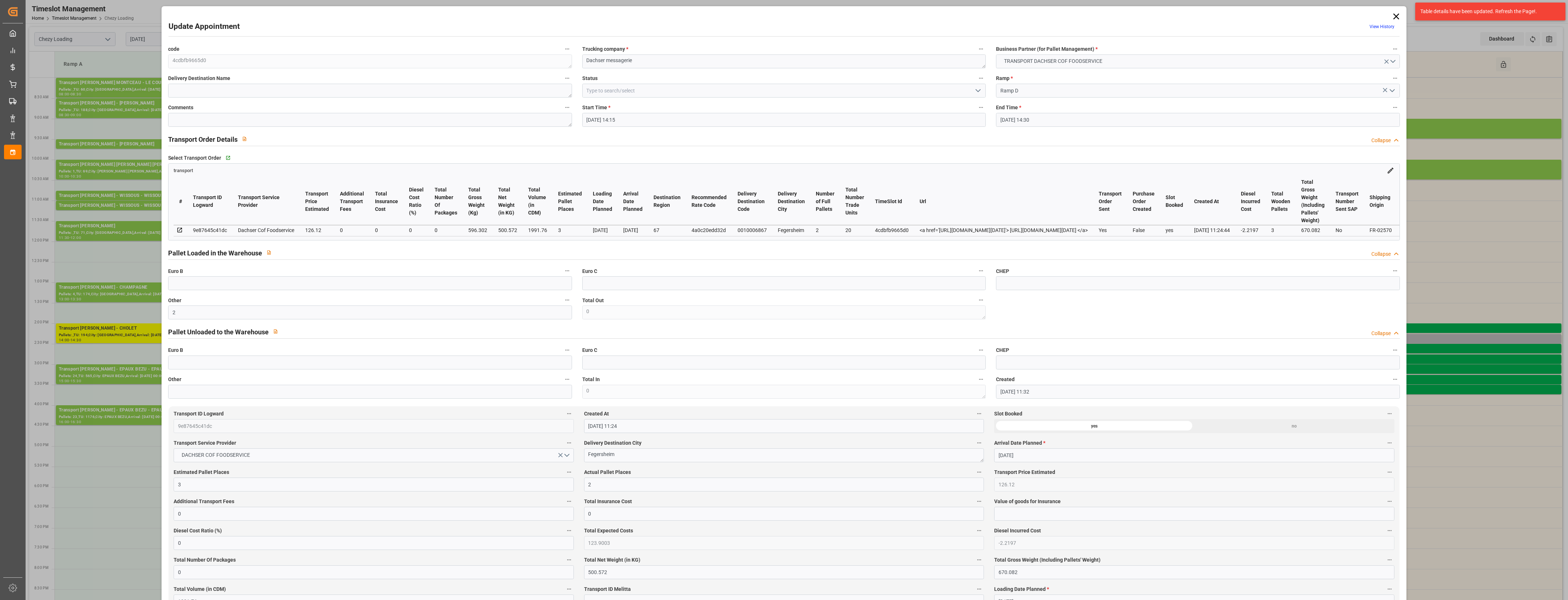
click at [642, 468] on div "Actual Pallet Places 2" at bounding box center [784, 478] width 410 height 29
click at [649, 469] on div "Actual Pallet Places 2" at bounding box center [784, 478] width 410 height 29
click at [976, 90] on icon "open menu" at bounding box center [977, 90] width 9 height 9
click at [711, 219] on div "Picked Up" at bounding box center [784, 222] width 403 height 17
type input "Picked Up"
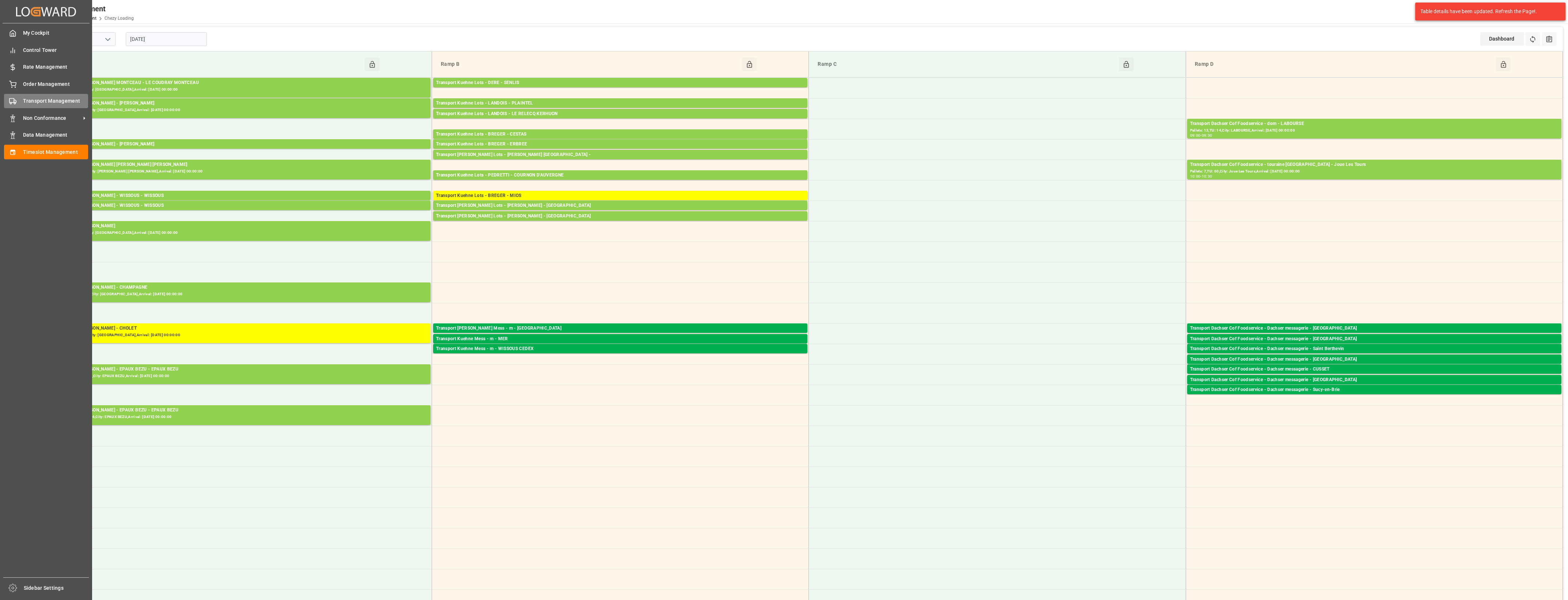
click at [11, 99] on icon at bounding box center [13, 101] width 7 height 7
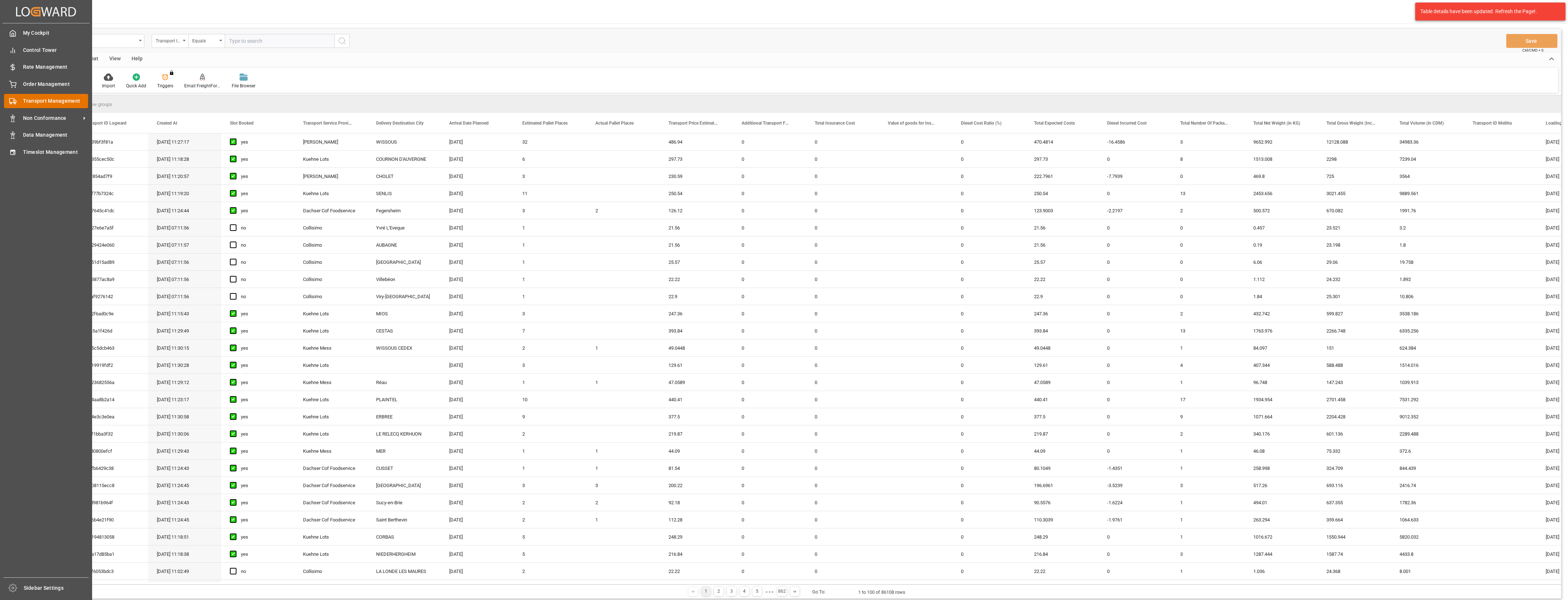
click at [24, 104] on span "Transport Management" at bounding box center [55, 101] width 66 height 8
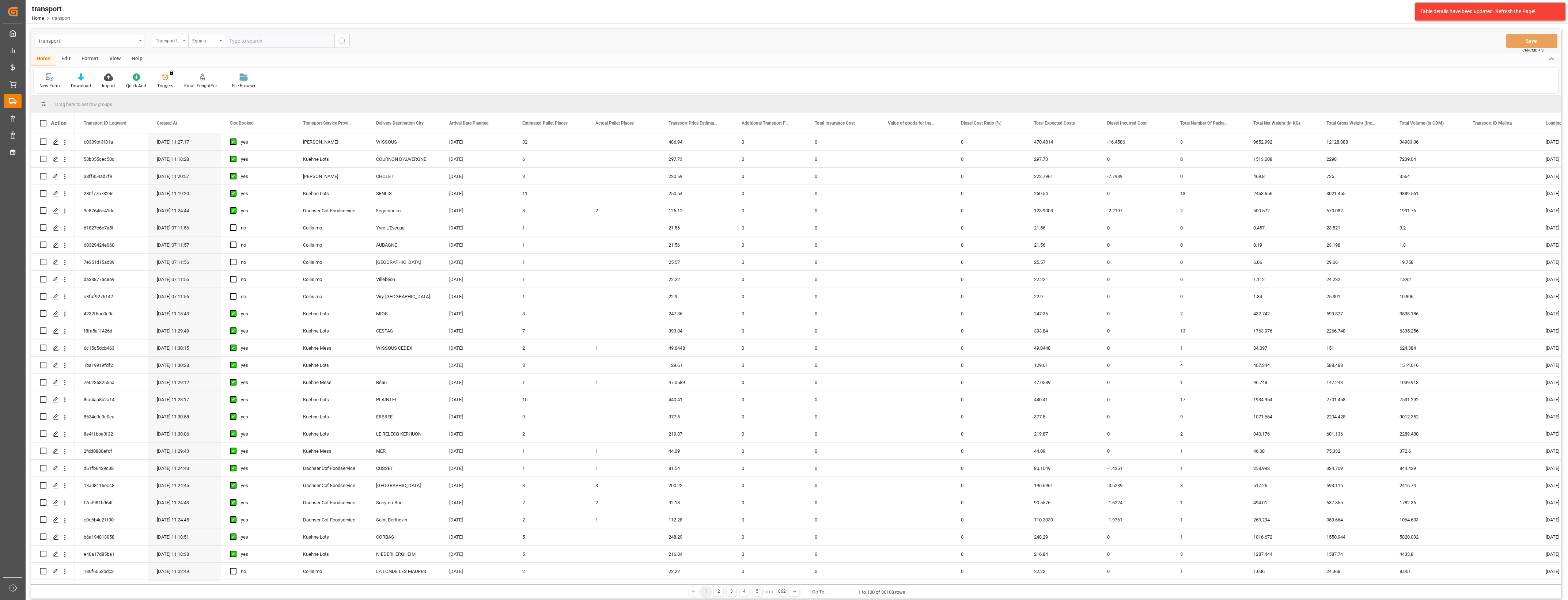
click at [185, 41] on div "Transport ID Logward" at bounding box center [170, 41] width 36 height 14
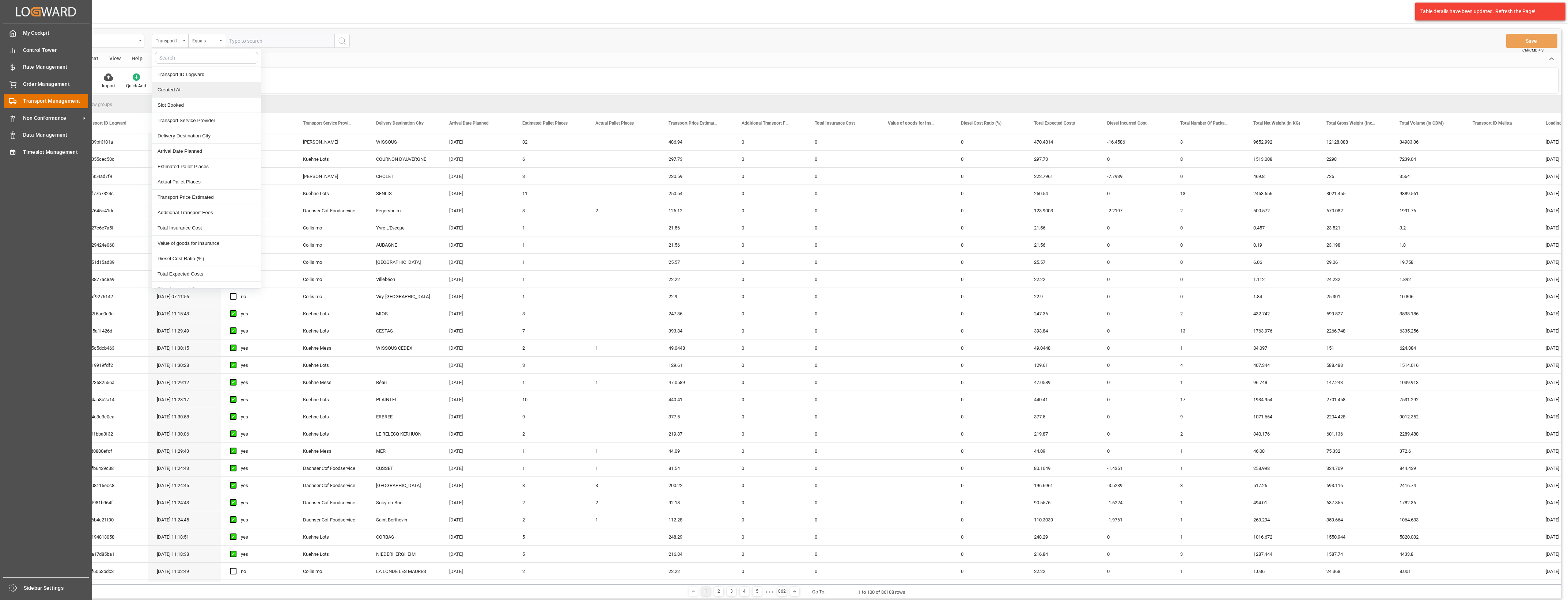
click at [24, 105] on div "Transport Management Transport Management" at bounding box center [46, 101] width 84 height 14
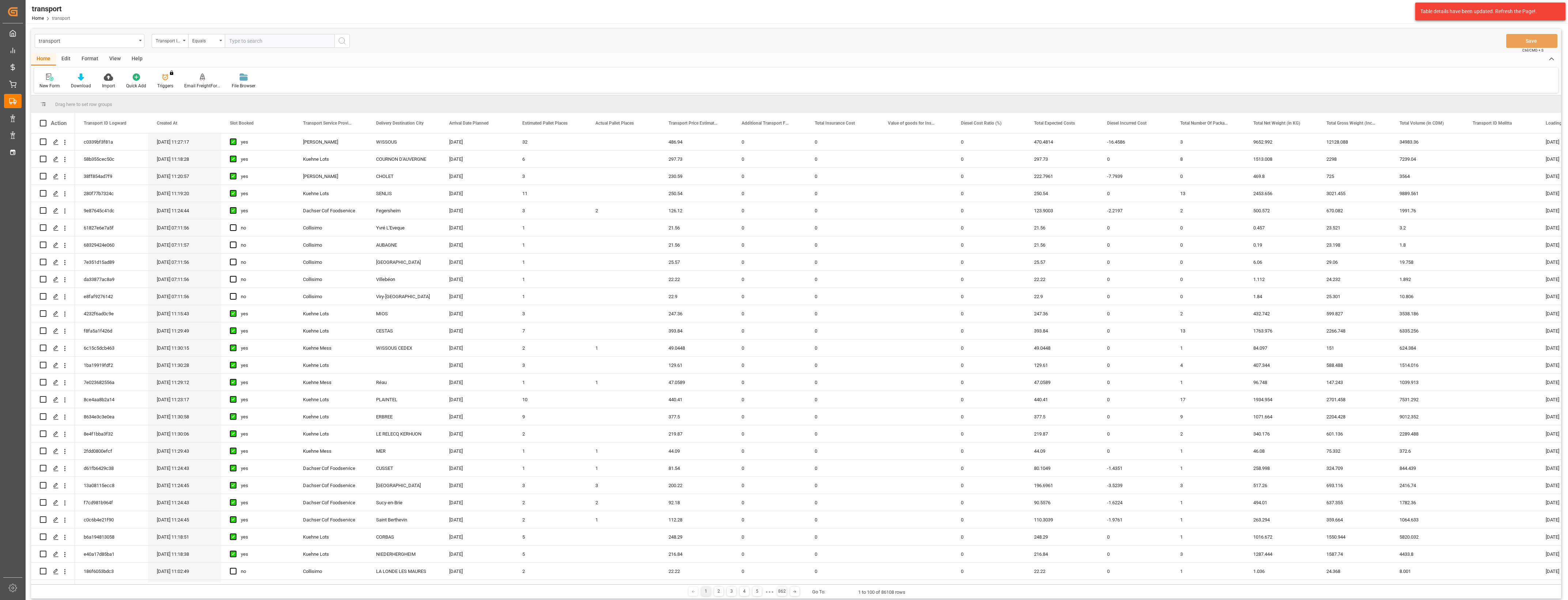
click at [241, 41] on input "text" at bounding box center [280, 41] width 110 height 14
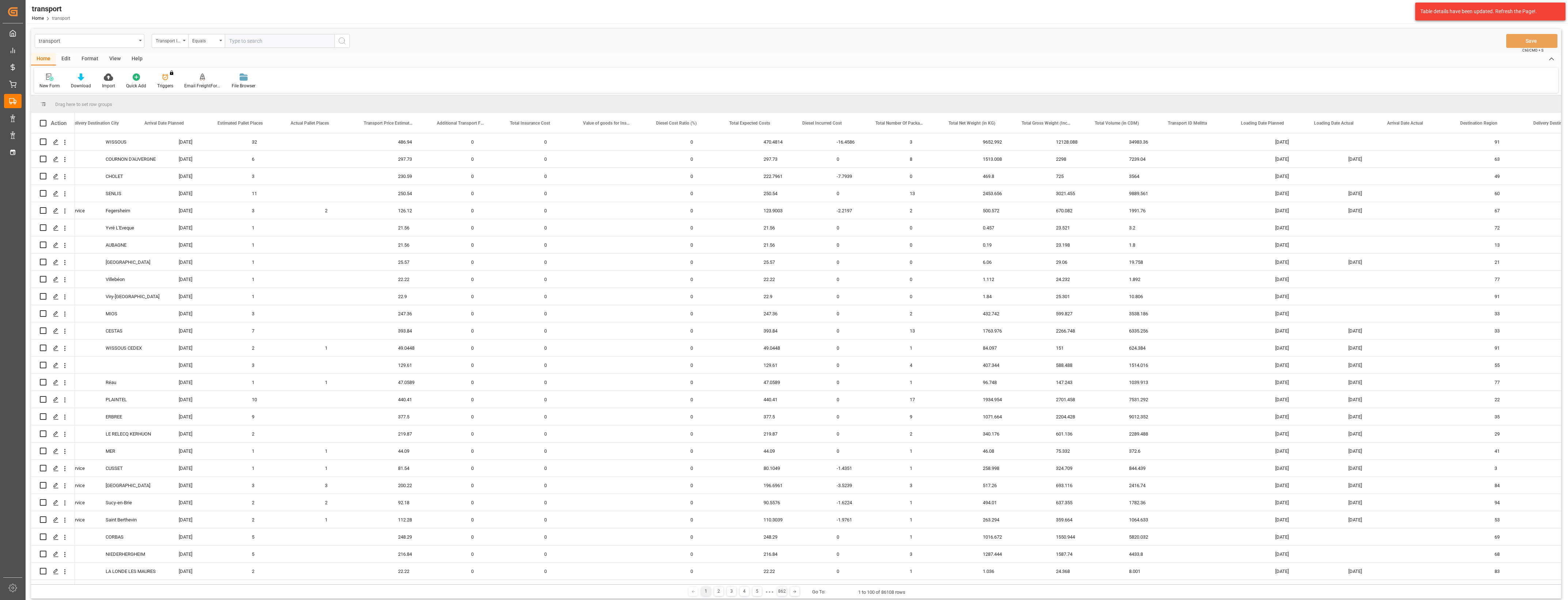
scroll to position [0, 304]
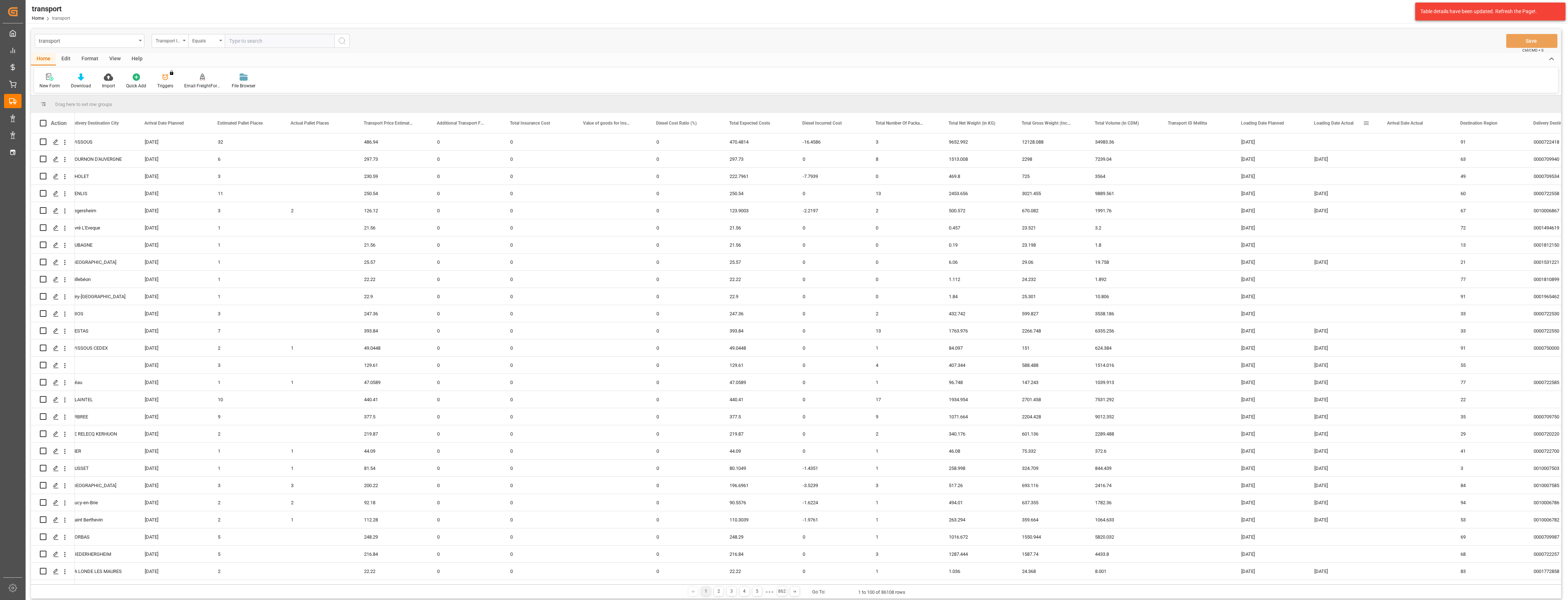
click at [1367, 121] on span at bounding box center [1366, 123] width 6 height 6
click at [1408, 125] on span "filter" at bounding box center [1408, 124] width 6 height 6
click at [1431, 161] on input "date" at bounding box center [1399, 163] width 72 height 15
type input "[DATE]"
click at [1408, 185] on button "Apply" at bounding box center [1408, 185] width 13 height 7
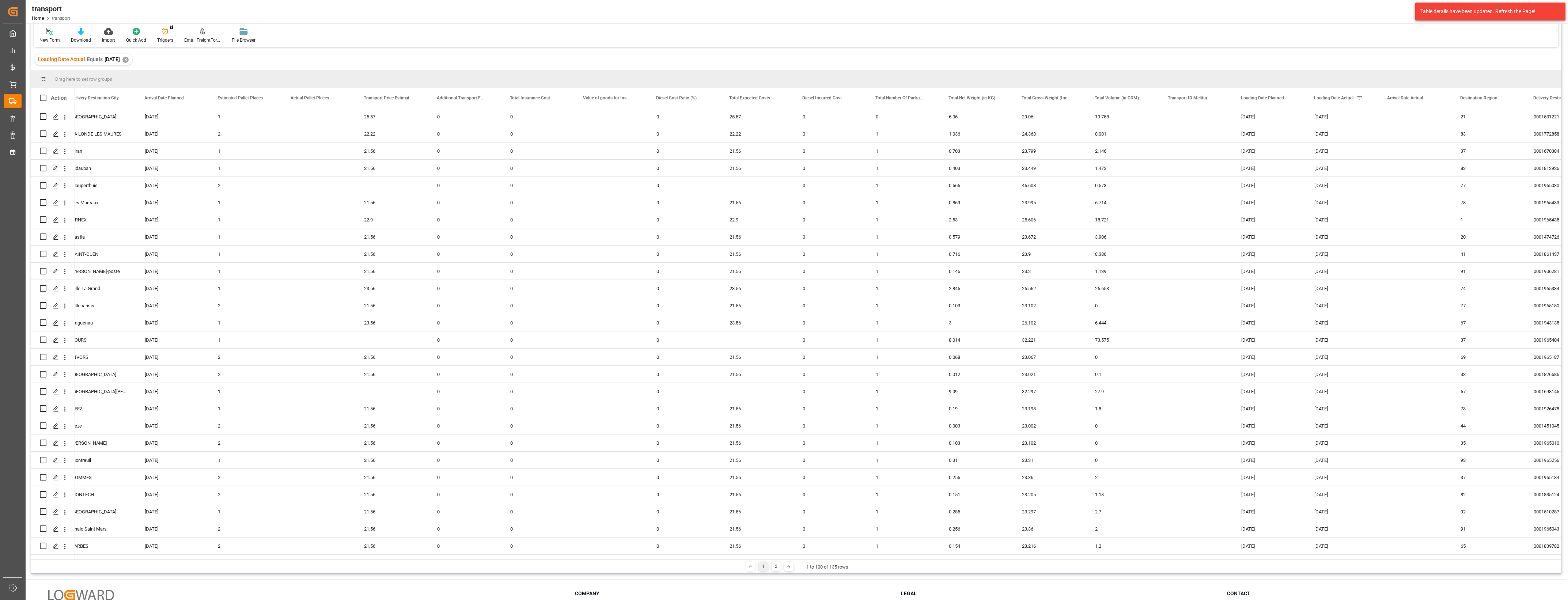
scroll to position [92, 0]
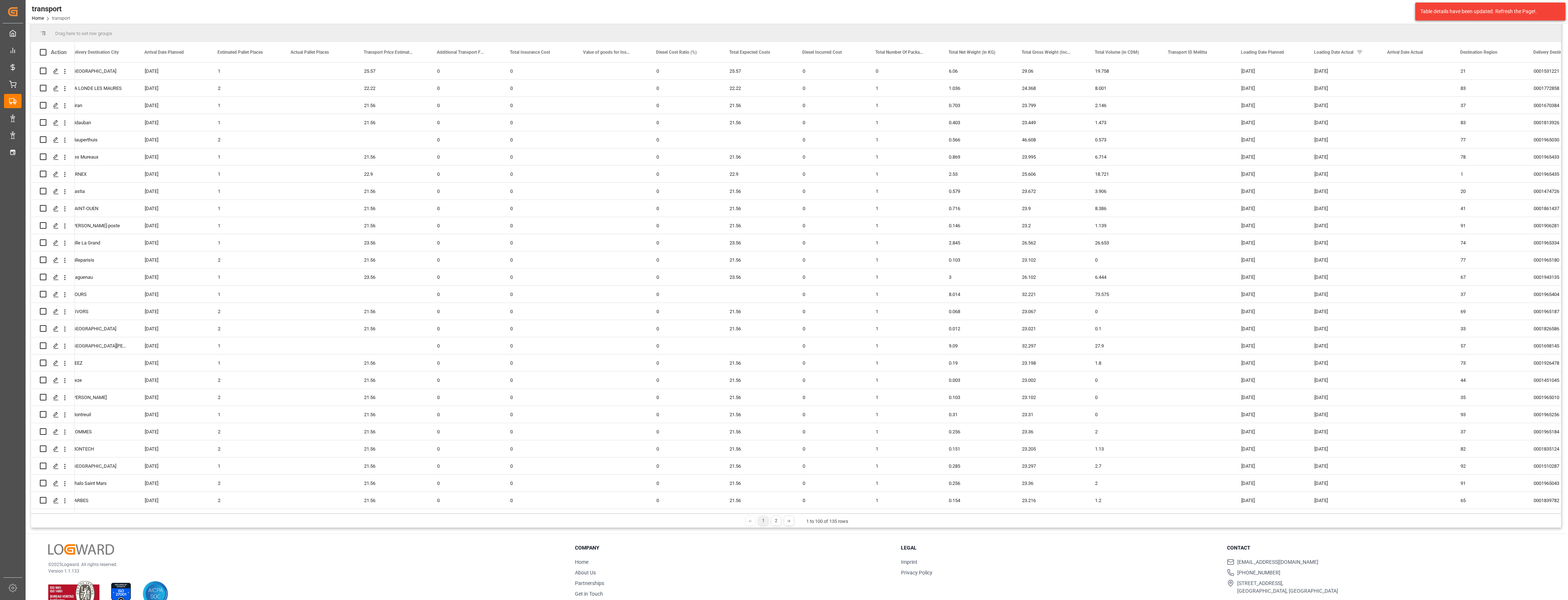
drag, startPoint x: 428, startPoint y: 513, endPoint x: 212, endPoint y: 510, distance: 216.0
click at [212, 510] on div "Drag here to set row groups Drag here to set column labels Action Transport Ser…" at bounding box center [795, 276] width 1530 height 503
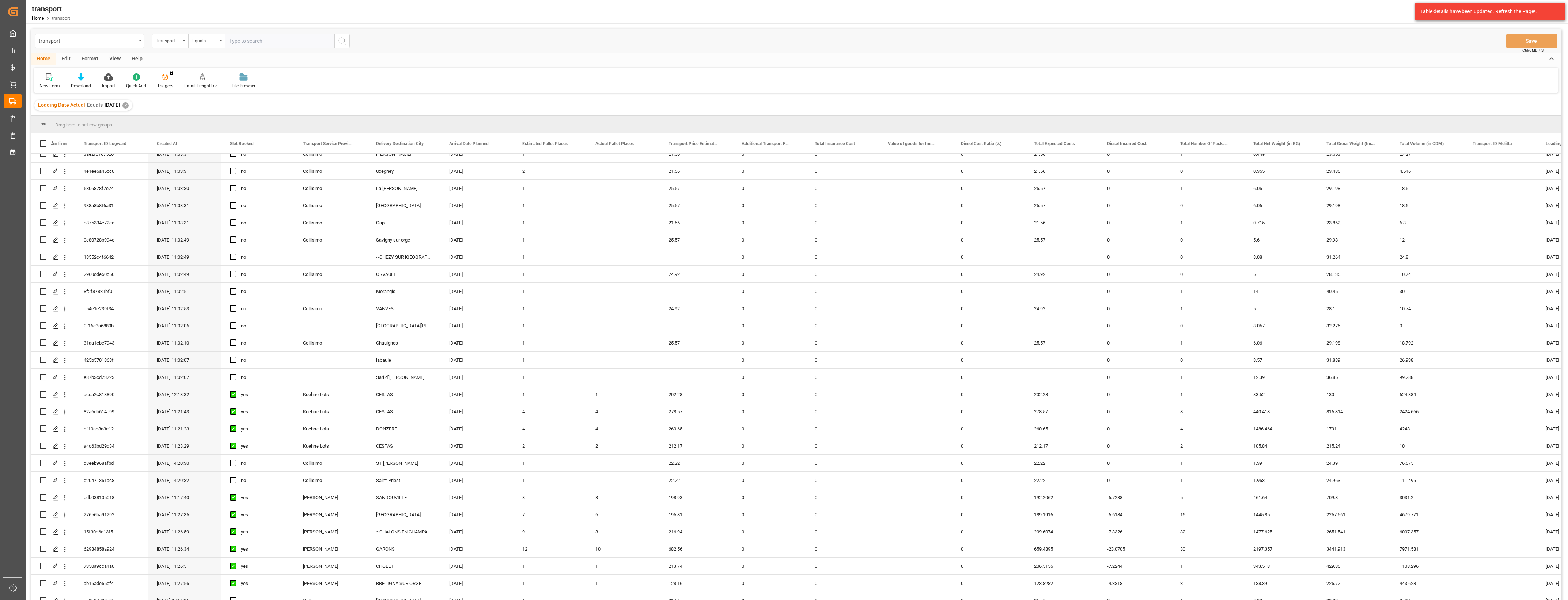
scroll to position [1270, 0]
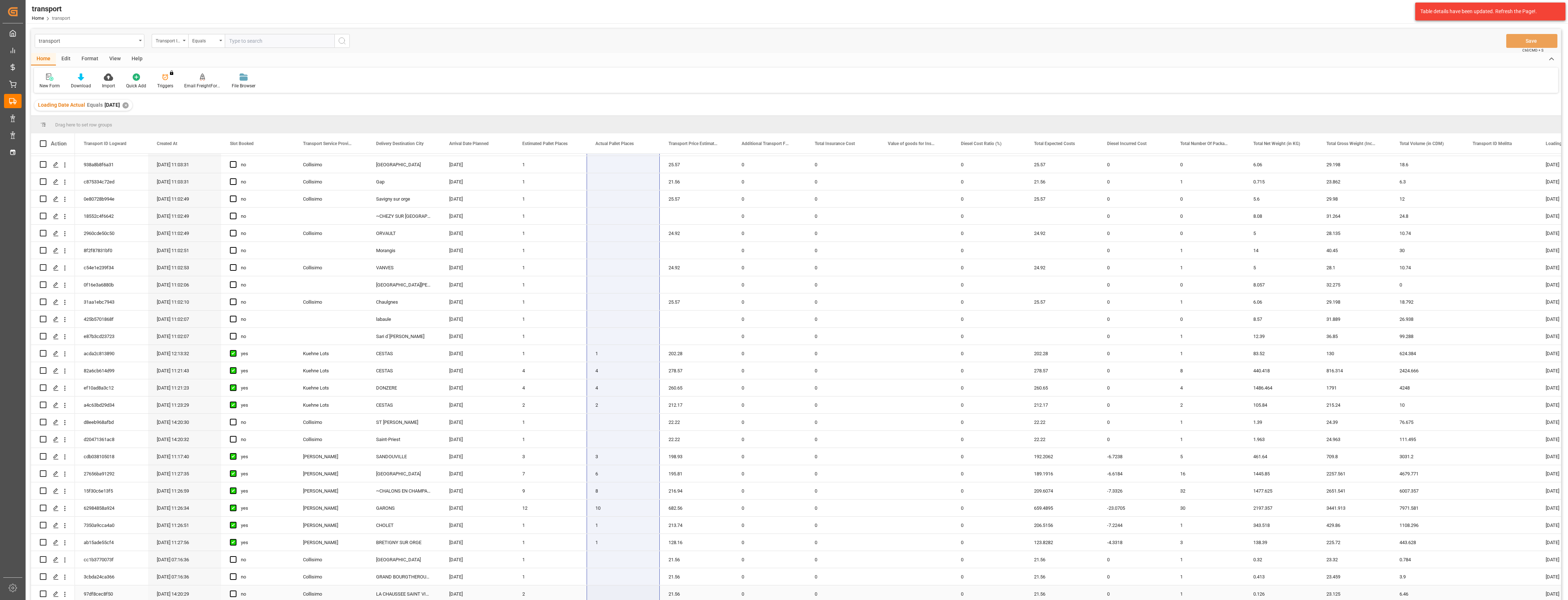
drag, startPoint x: 615, startPoint y: 156, endPoint x: 609, endPoint y: 593, distance: 437.0
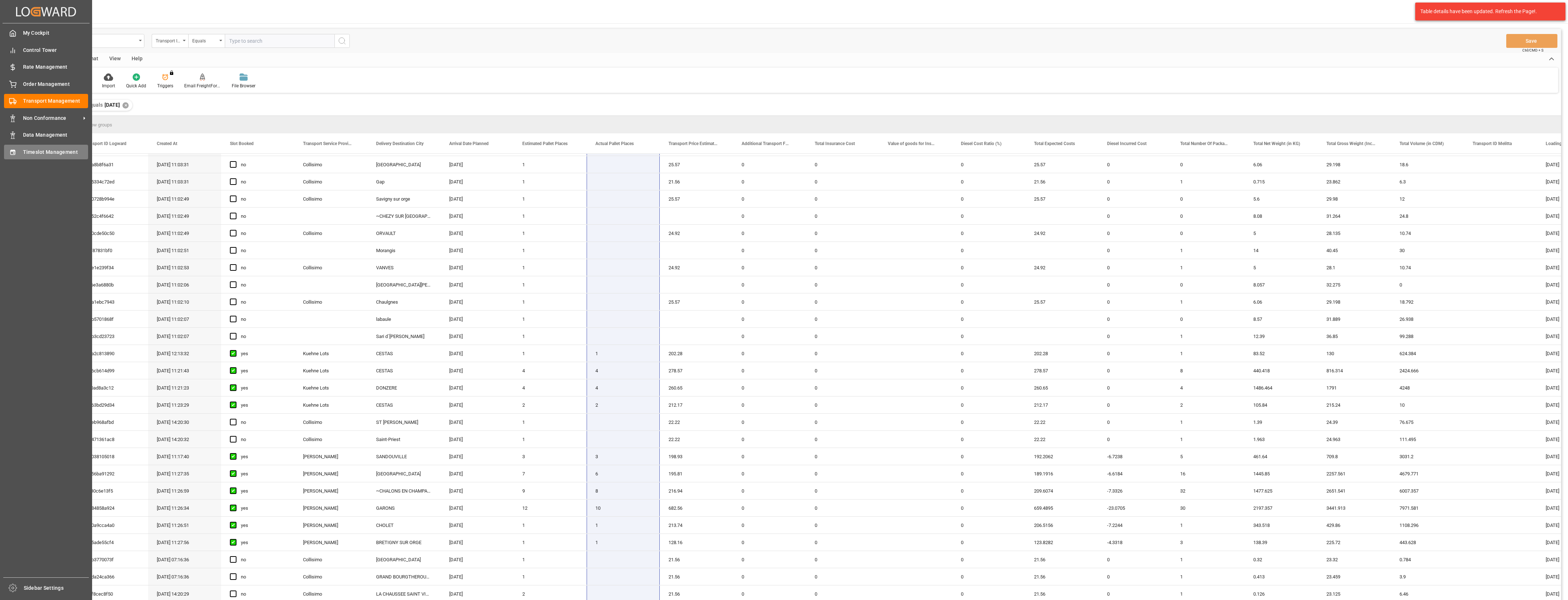
click at [19, 151] on div "Timeslot Management Timeslot Management" at bounding box center [46, 152] width 84 height 14
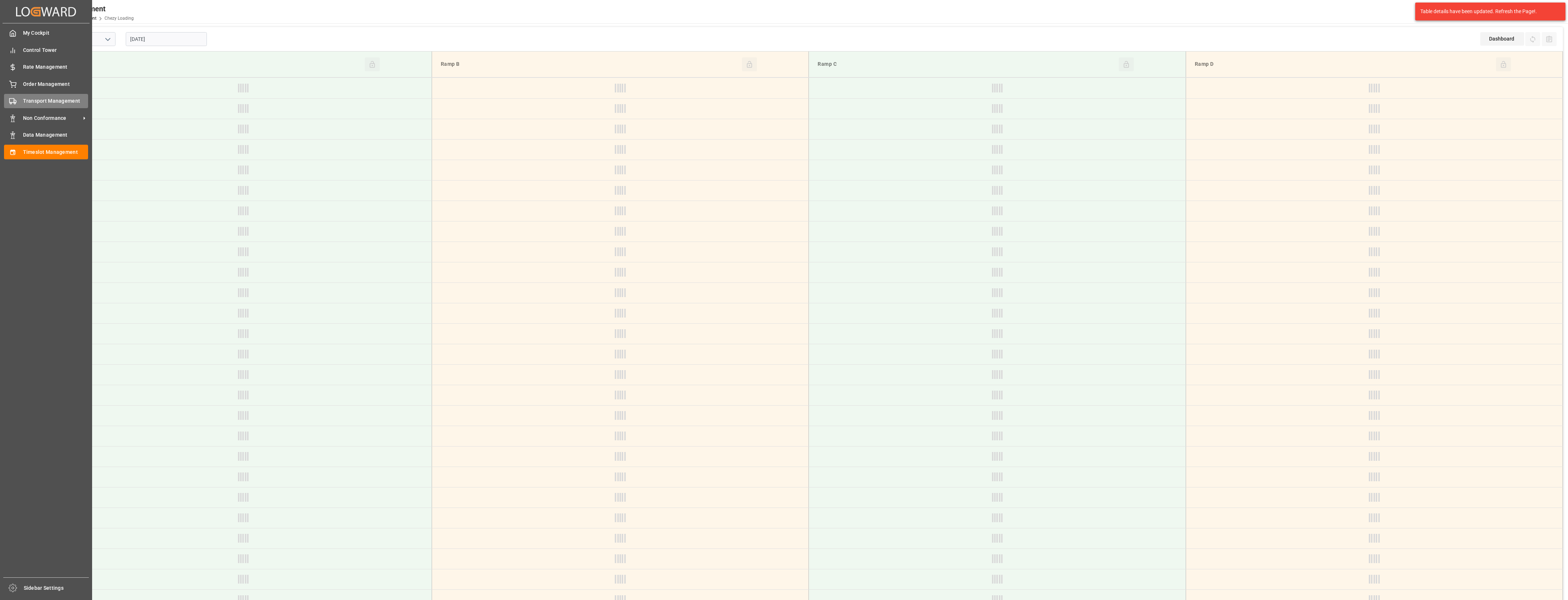
click at [15, 103] on icon at bounding box center [13, 101] width 7 height 7
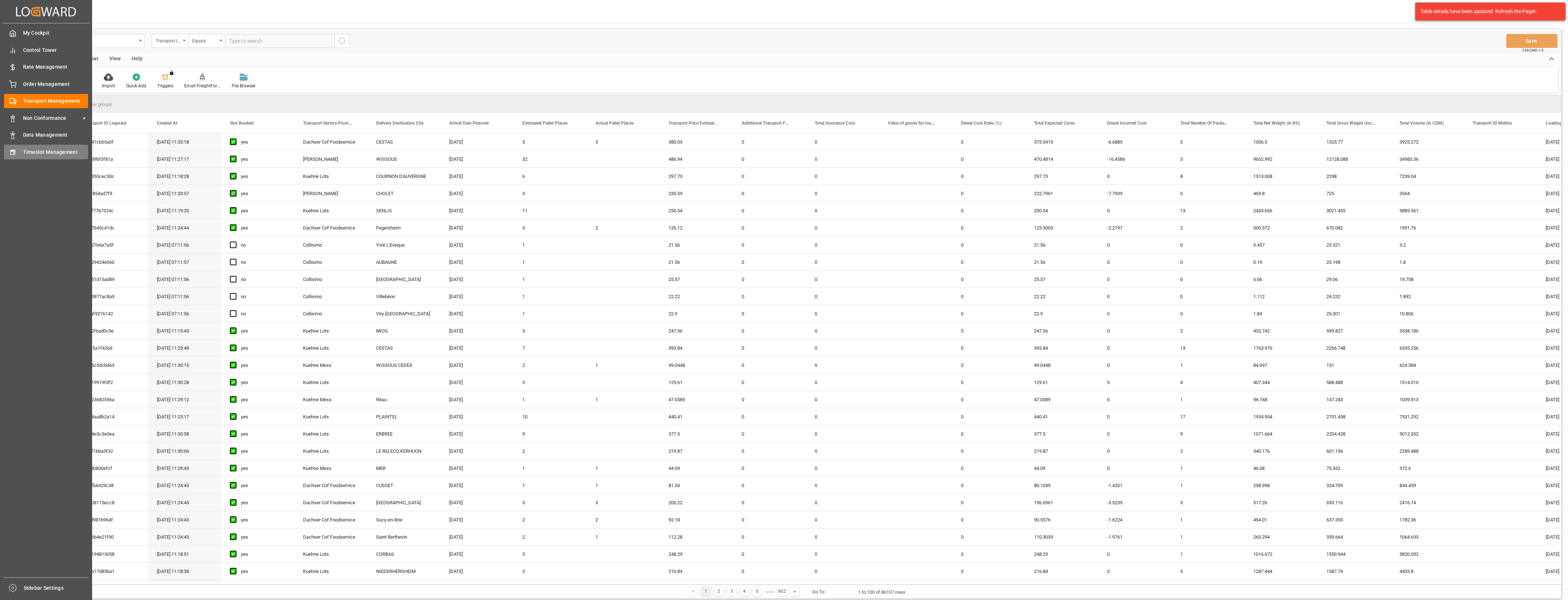
click at [22, 152] on div "Timeslot Management Timeslot Management" at bounding box center [46, 152] width 84 height 14
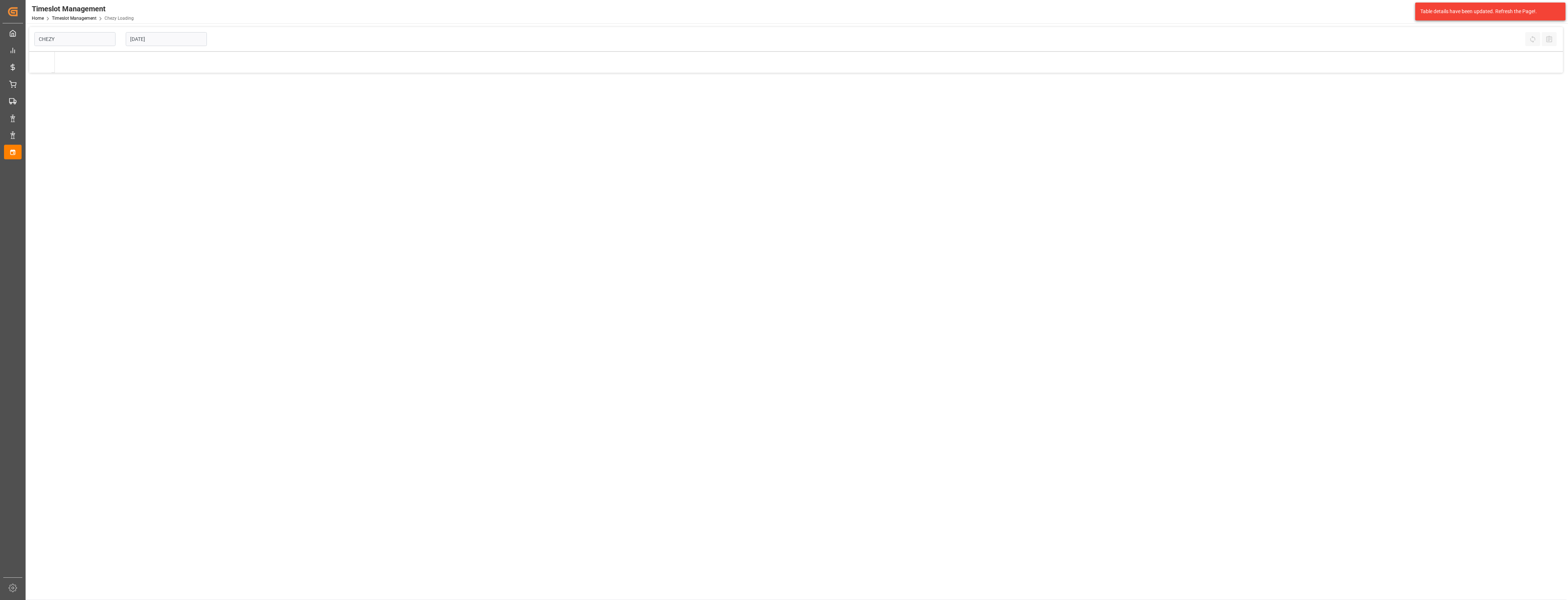
type input "Chezy Loading"
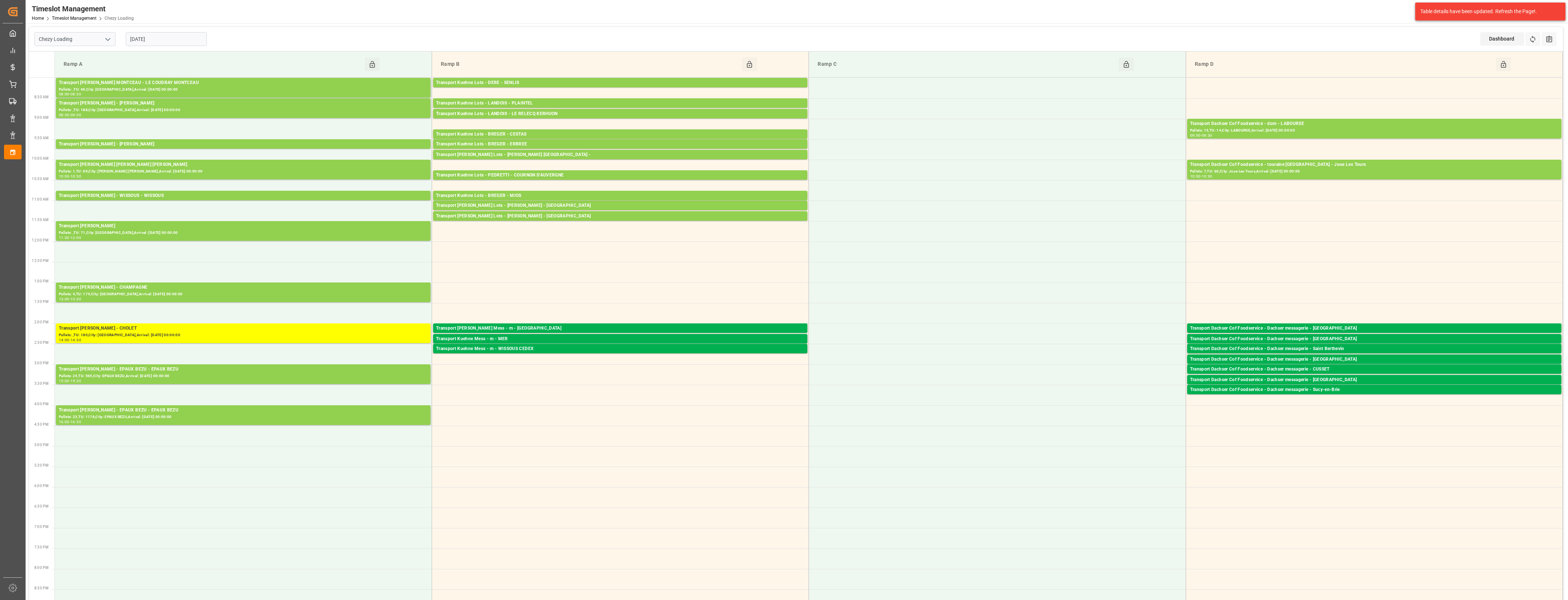
click at [153, 38] on input "[DATE]" at bounding box center [166, 39] width 81 height 14
click at [165, 115] on div "15" at bounding box center [164, 111] width 9 height 9
type input "[DATE]"
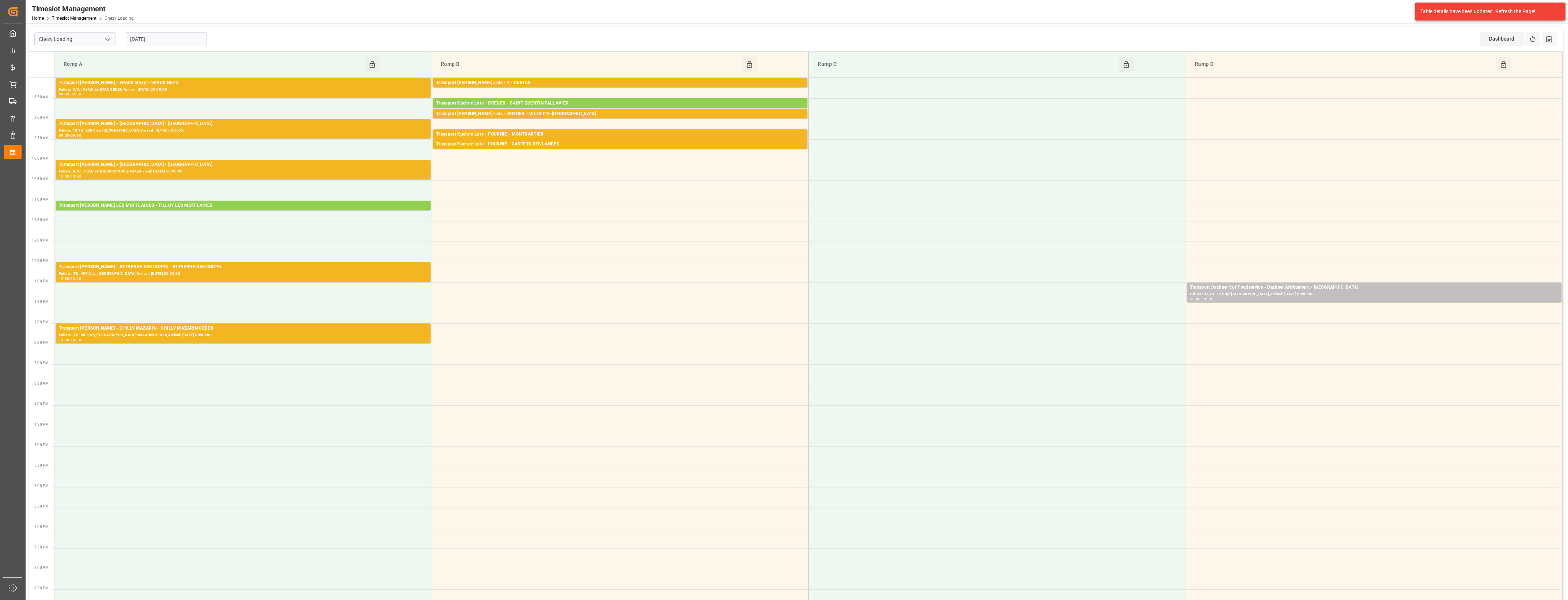
click at [110, 39] on polyline "open menu" at bounding box center [108, 39] width 5 height 2
click at [76, 73] on div "Chezy Unloading" at bounding box center [75, 71] width 81 height 17
type input "Chezy Unloading"
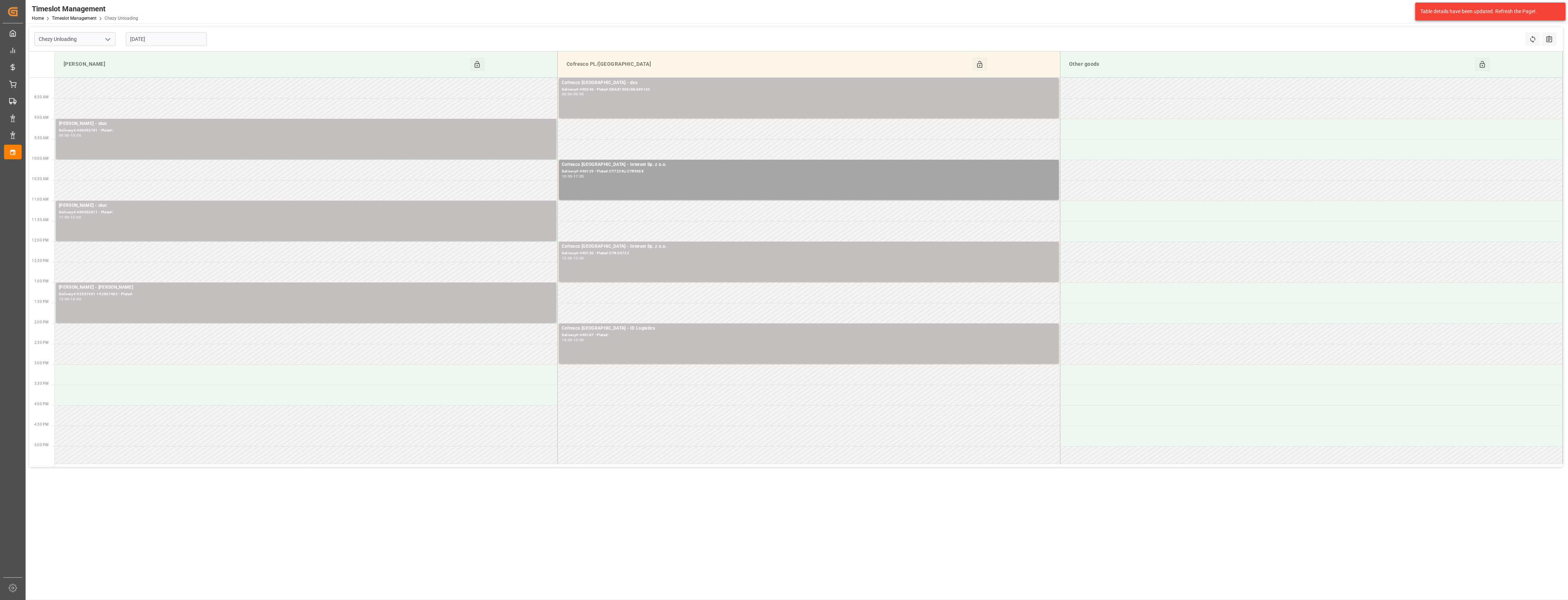
click at [182, 40] on input "[DATE]" at bounding box center [166, 39] width 81 height 14
click at [150, 112] on span "14" at bounding box center [149, 111] width 5 height 5
type input "[DATE]"
